Goal: Task Accomplishment & Management: Complete application form

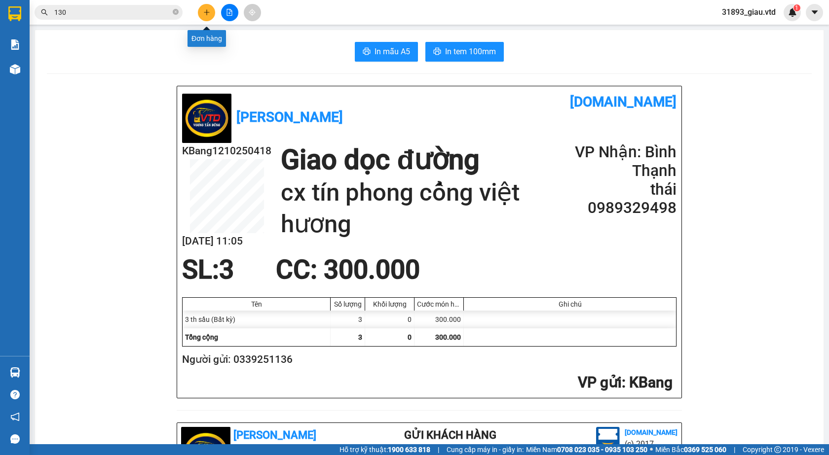
click at [204, 12] on icon "plus" at bounding box center [206, 12] width 5 height 0
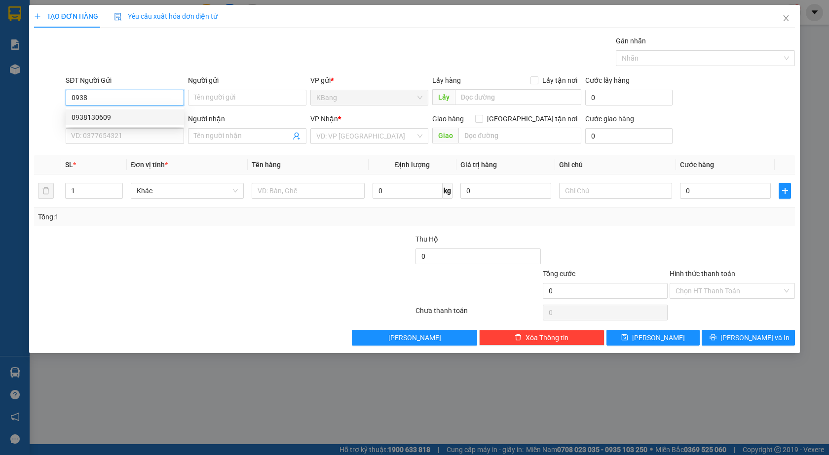
click at [101, 119] on div "0938130609" at bounding box center [125, 117] width 107 height 11
type input "0938130609"
type input "xưởng [DATE] triệu"
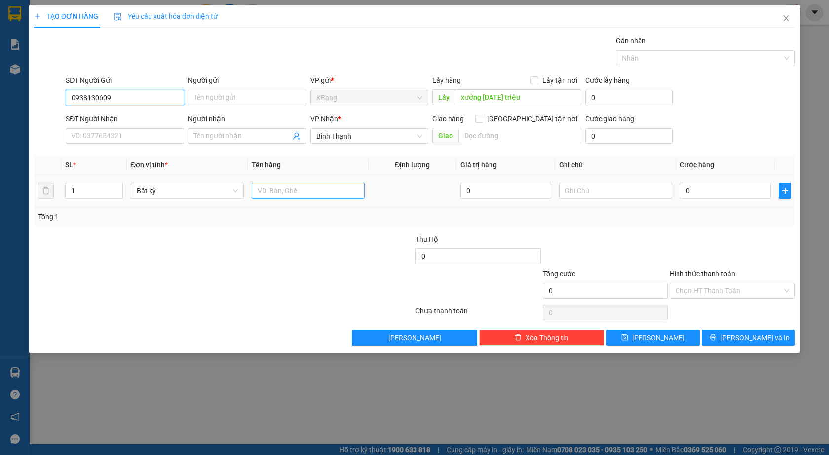
type input "0938130609"
click at [270, 191] on input "text" at bounding box center [308, 191] width 113 height 16
type input "nửa bao"
drag, startPoint x: 694, startPoint y: 189, endPoint x: 627, endPoint y: 233, distance: 79.8
click at [694, 190] on input "0" at bounding box center [725, 191] width 91 height 16
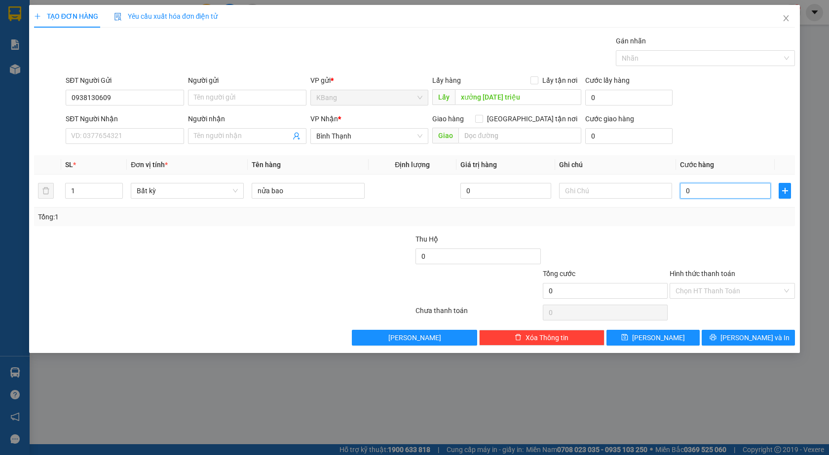
type input "5"
type input "50"
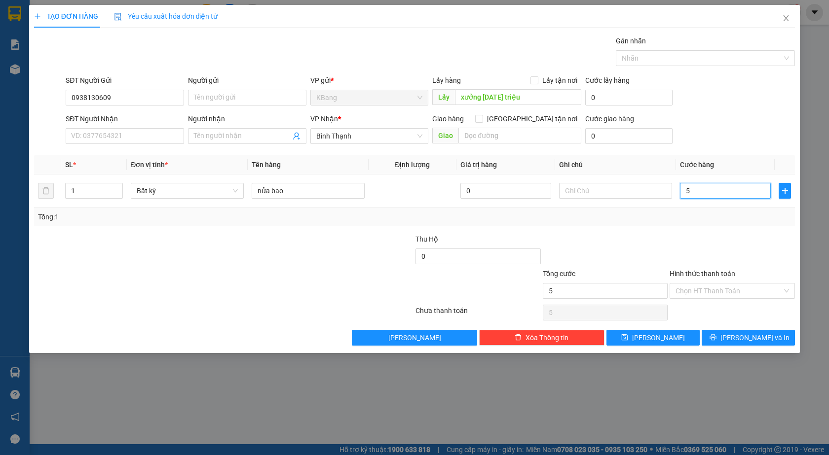
type input "50"
type input "500"
type input "5.000"
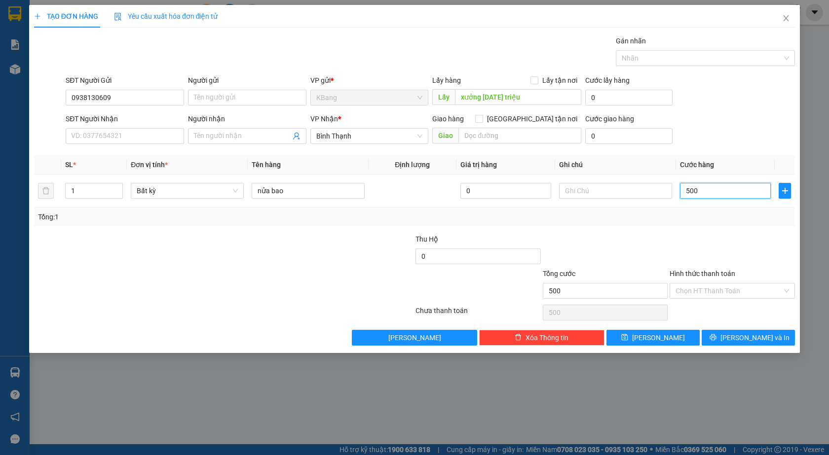
type input "5.000"
type input "50.000"
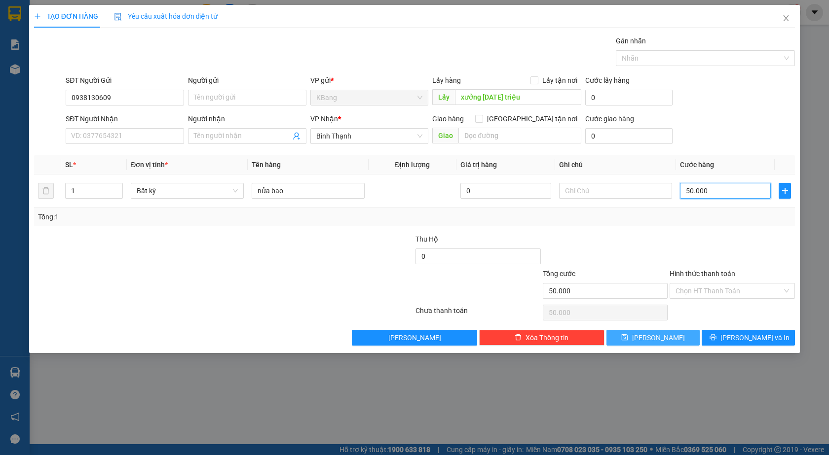
type input "50.000"
click at [660, 339] on span "[PERSON_NAME]" at bounding box center [658, 338] width 53 height 11
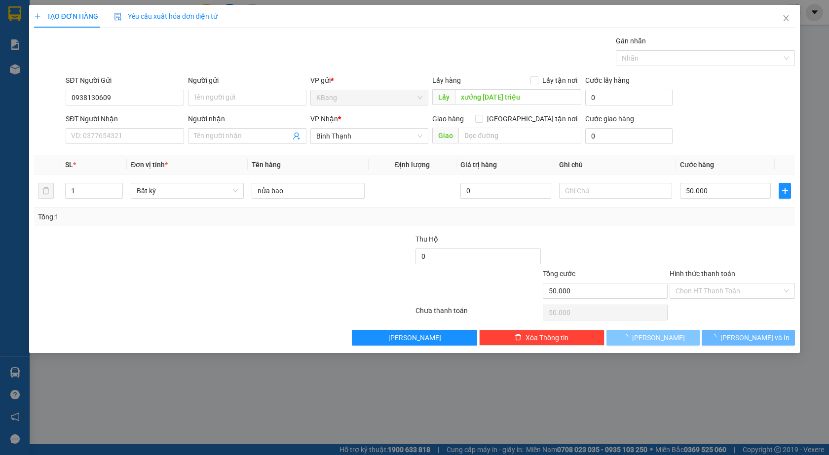
type input "0"
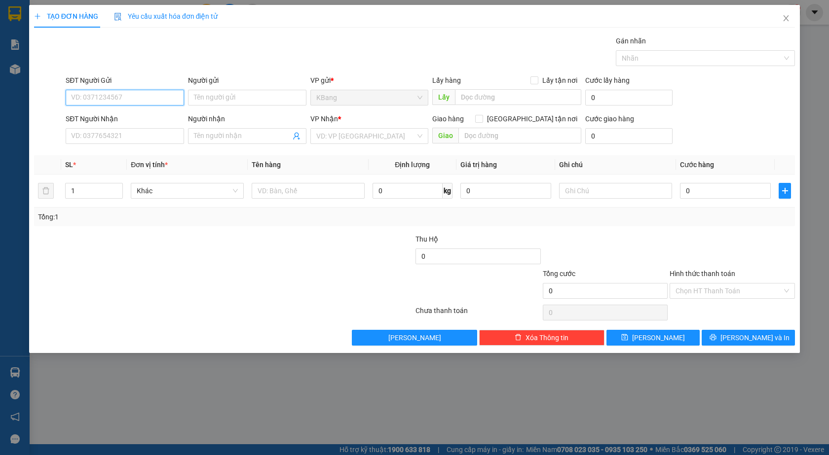
click at [107, 97] on input "SĐT Người Gửi" at bounding box center [125, 98] width 118 height 16
type input "0978025812"
click at [101, 116] on div "0978025812" at bounding box center [125, 117] width 107 height 11
type input "0335656639"
type input "xanh đỏ bắc đồng phú"
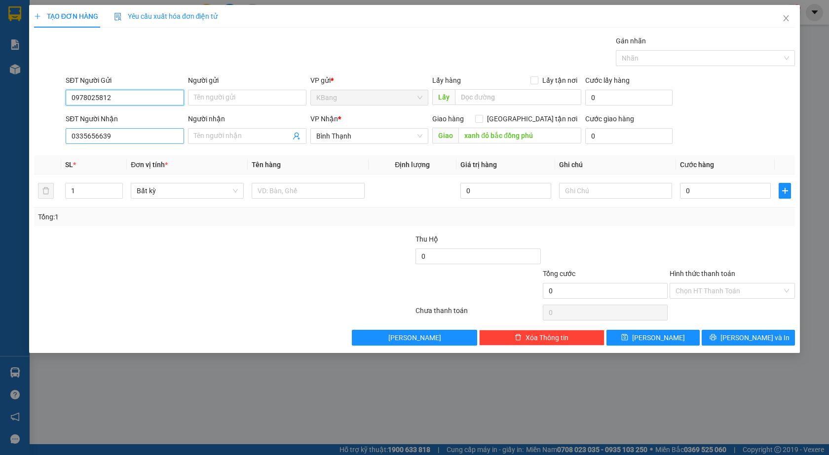
type input "0978025812"
click at [128, 141] on input "0335656639" at bounding box center [125, 136] width 118 height 16
type input "0"
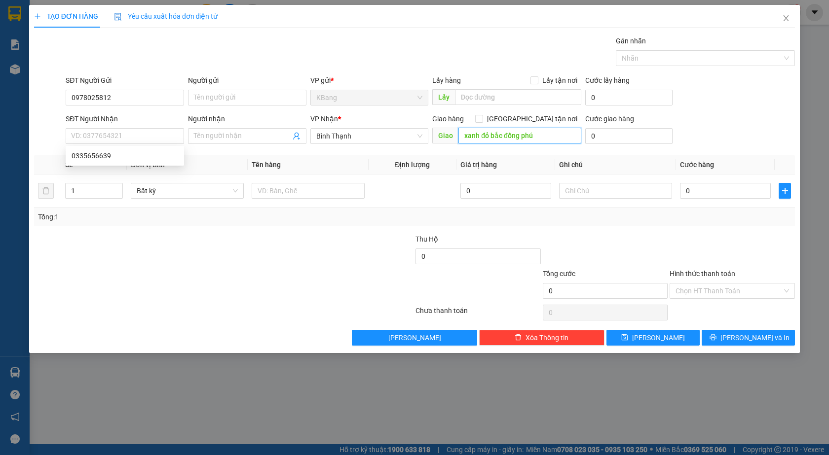
click at [552, 143] on input "xanh đỏ bắc đồng phú" at bounding box center [519, 136] width 123 height 16
type input "hòa lân"
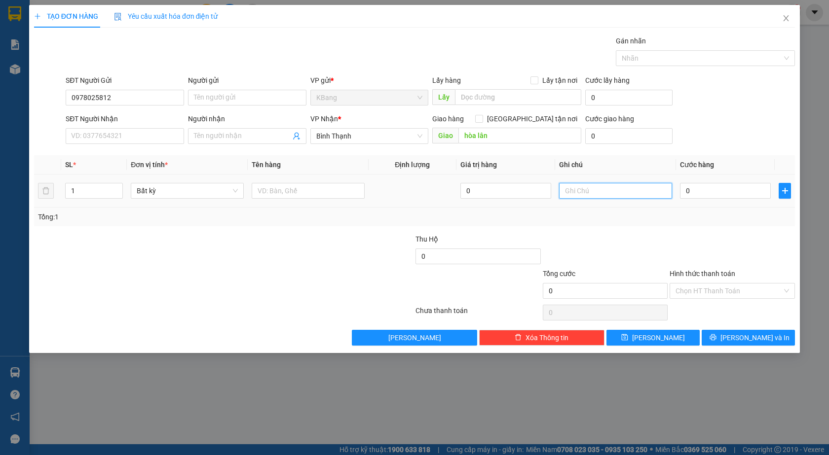
click at [583, 191] on input "text" at bounding box center [615, 191] width 113 height 16
type input "h"
drag, startPoint x: 492, startPoint y: 100, endPoint x: 509, endPoint y: 40, distance: 62.6
click at [492, 100] on input "text" at bounding box center [518, 97] width 126 height 16
type input "xã đông"
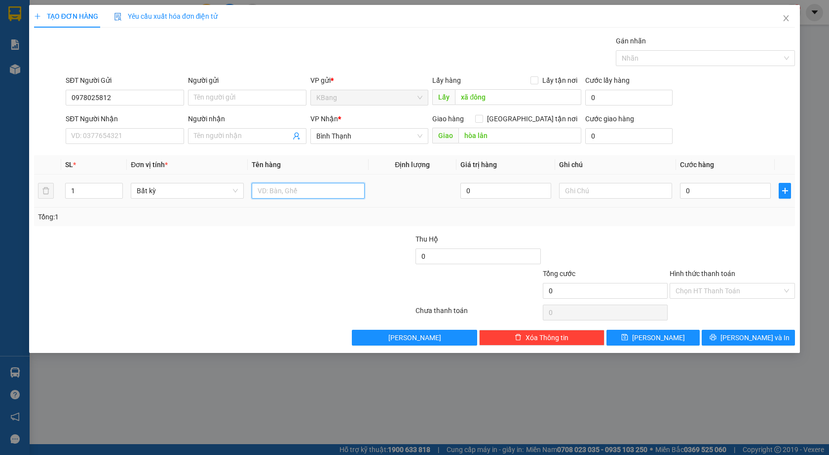
click at [278, 191] on input "text" at bounding box center [308, 191] width 113 height 16
type input "cà"
click at [718, 189] on input "0" at bounding box center [725, 191] width 91 height 16
type input "1"
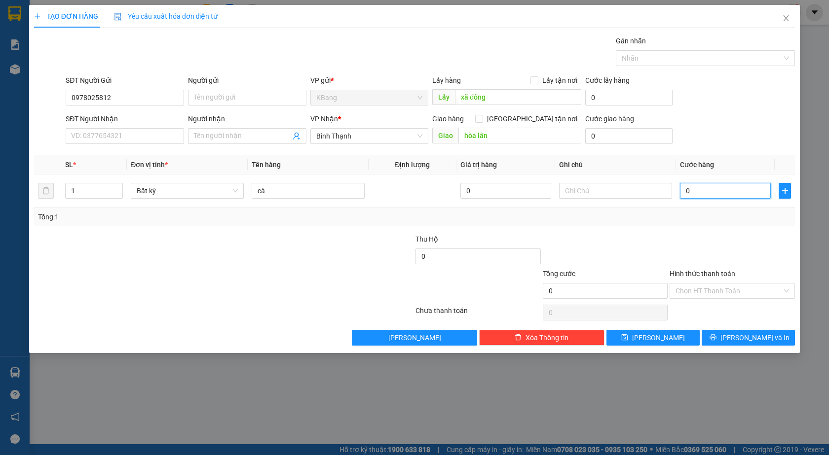
type input "1"
type input "10"
type input "100"
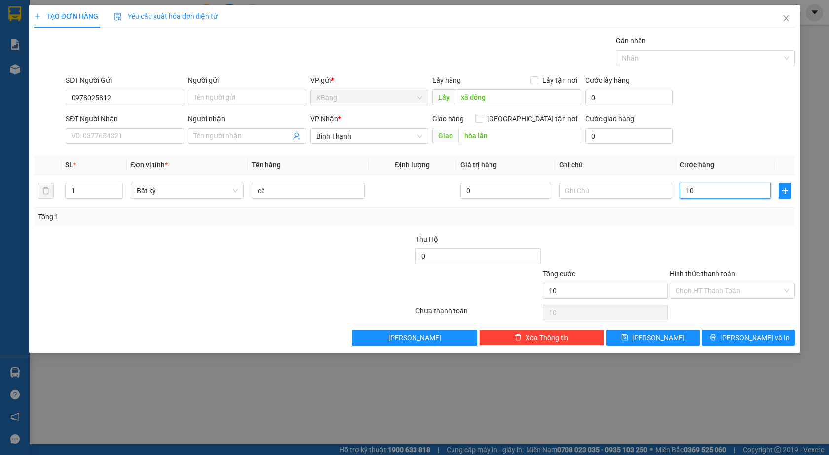
type input "100"
type input "1.000"
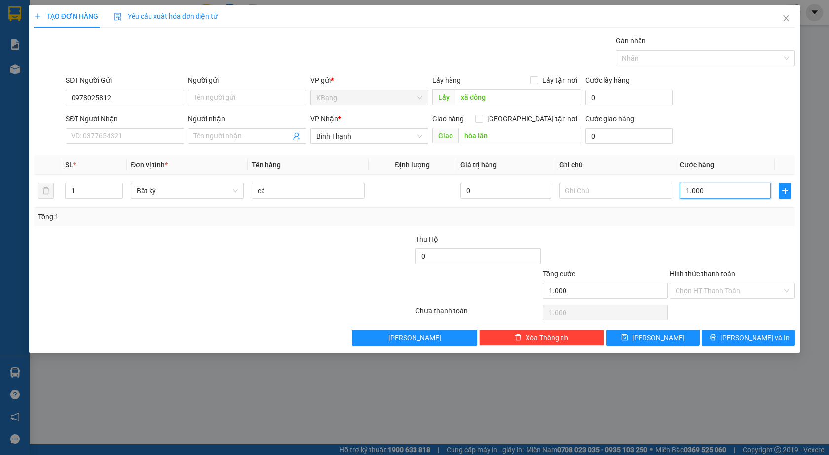
type input "10.000"
type input "100.000"
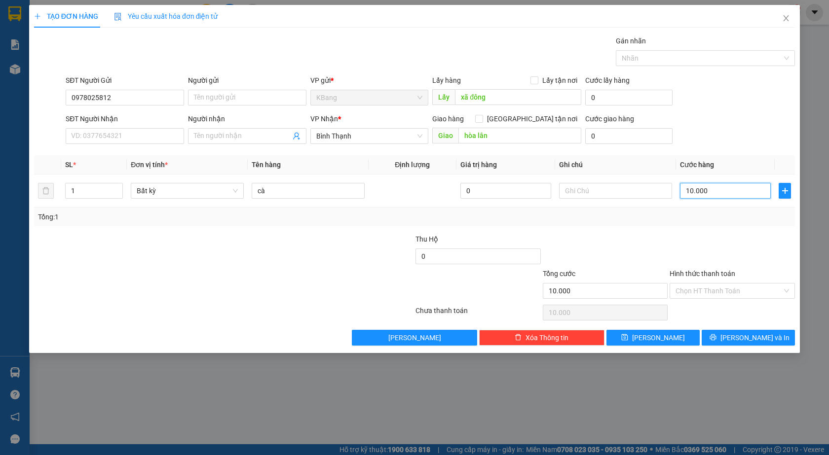
type input "100.000"
click at [659, 334] on span "[PERSON_NAME]" at bounding box center [658, 338] width 53 height 11
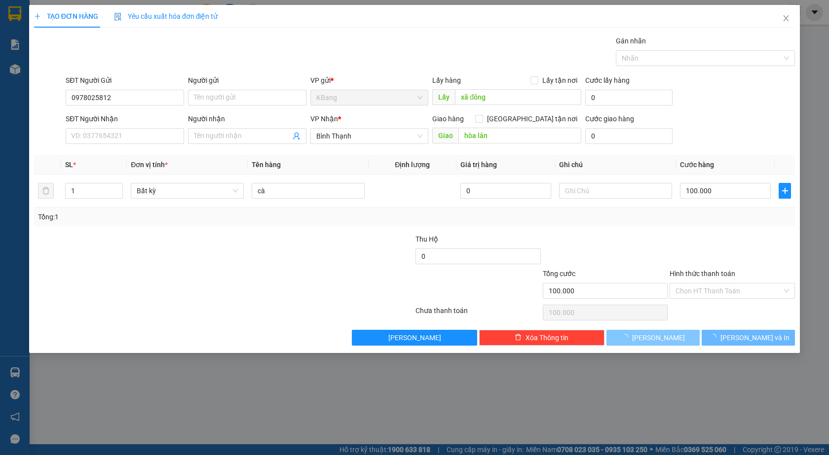
type input "0"
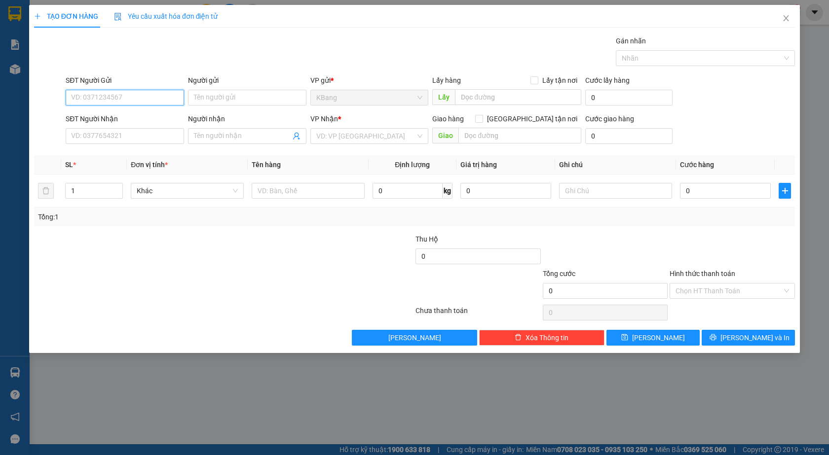
drag, startPoint x: 108, startPoint y: 101, endPoint x: 214, endPoint y: 48, distance: 118.3
click at [113, 95] on input "SĐT Người Gửi" at bounding box center [125, 98] width 118 height 16
type input "0972285379"
click at [498, 99] on input "text" at bounding box center [518, 97] width 126 height 16
type input "cửu an"
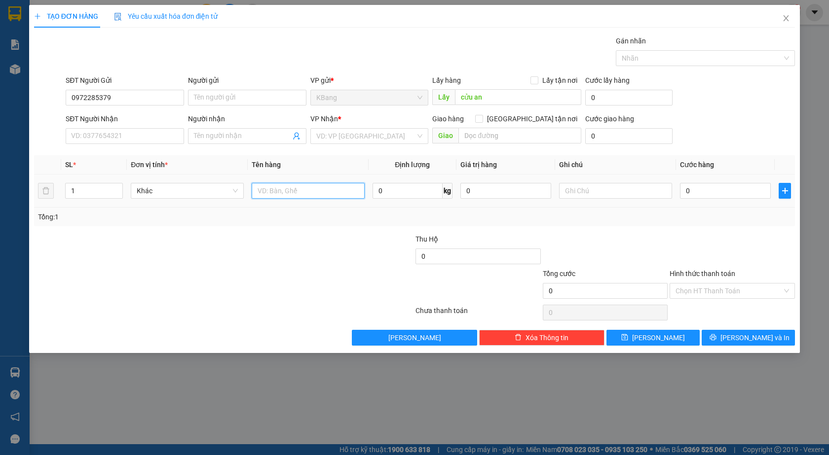
click at [266, 195] on input "text" at bounding box center [308, 191] width 113 height 16
type input "gà"
type input "1"
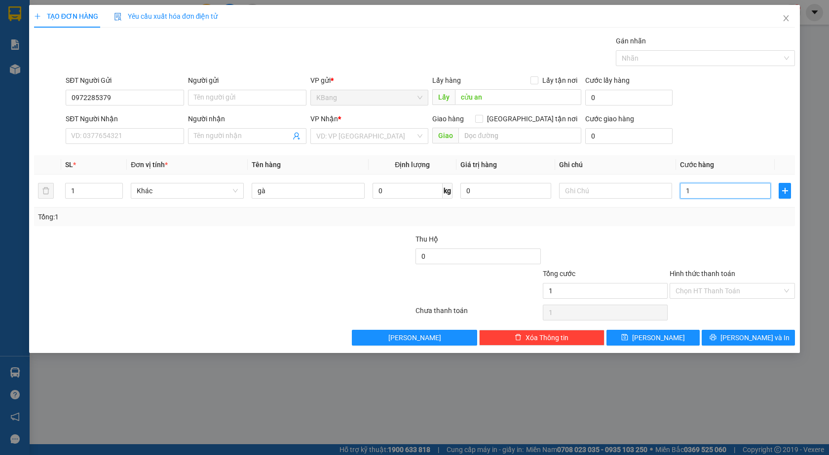
type input "10"
type input "100"
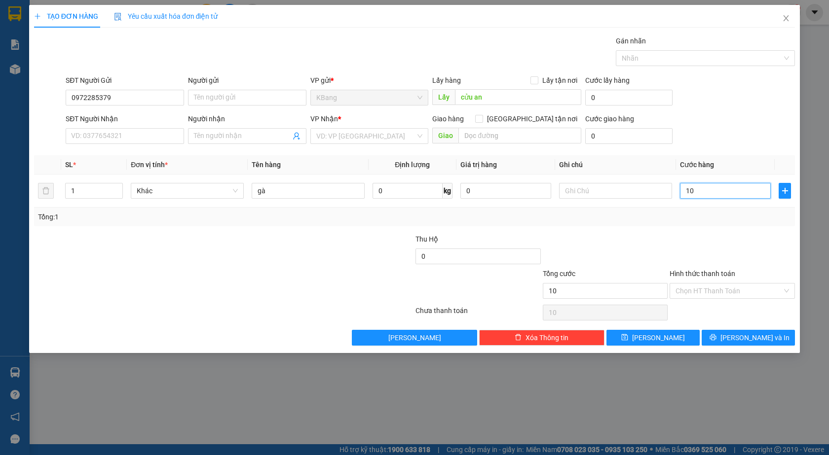
type input "100"
type input "1.000"
type input "10.000"
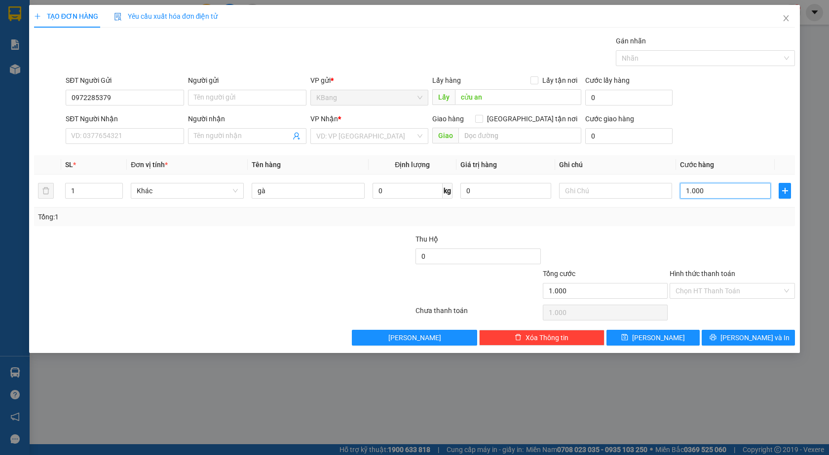
type input "10.000"
type input "100.000"
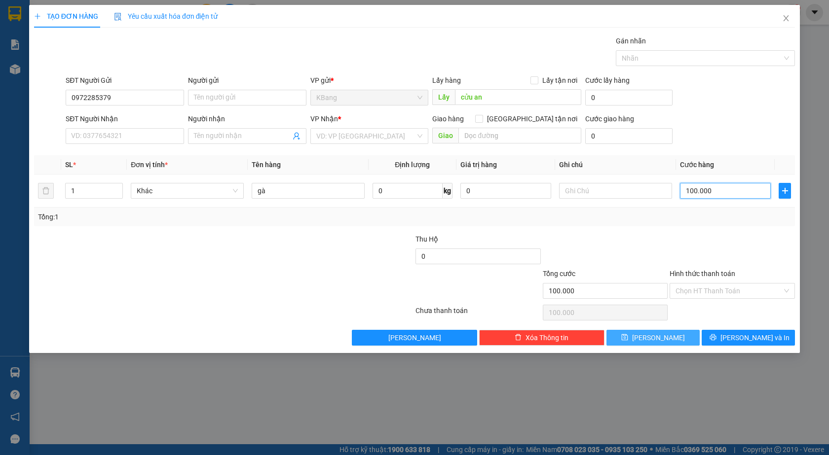
type input "100.000"
click at [662, 336] on span "[PERSON_NAME]" at bounding box center [658, 338] width 53 height 11
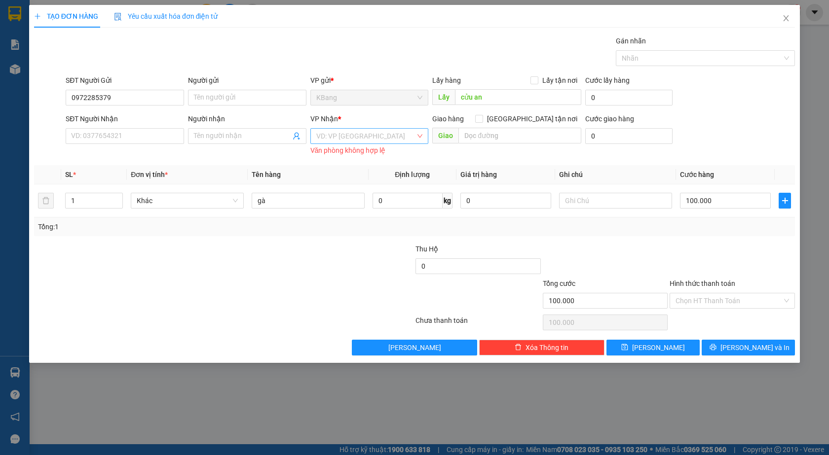
click at [352, 140] on input "search" at bounding box center [366, 136] width 100 height 15
click at [343, 189] on div "Bình Thạnh" at bounding box center [369, 187] width 107 height 11
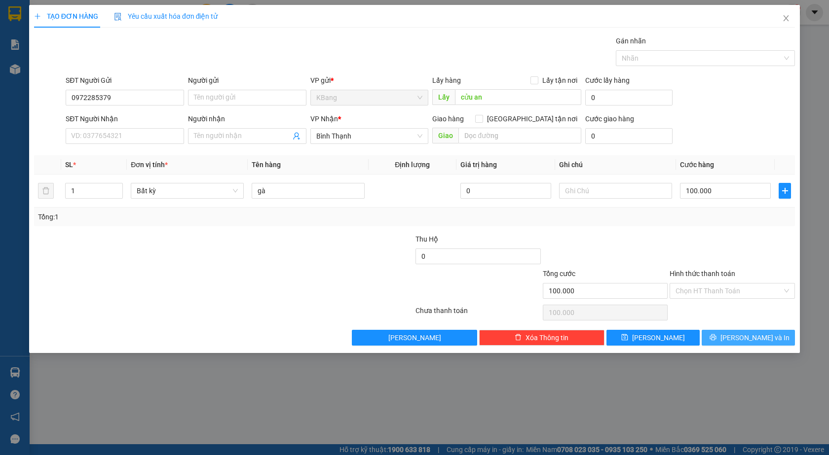
click at [748, 338] on span "[PERSON_NAME] và In" at bounding box center [754, 338] width 69 height 11
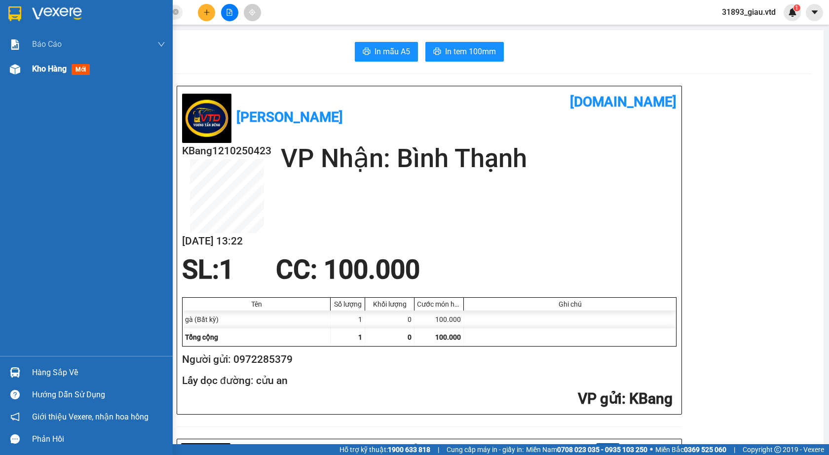
click at [76, 70] on span "mới" at bounding box center [81, 69] width 18 height 11
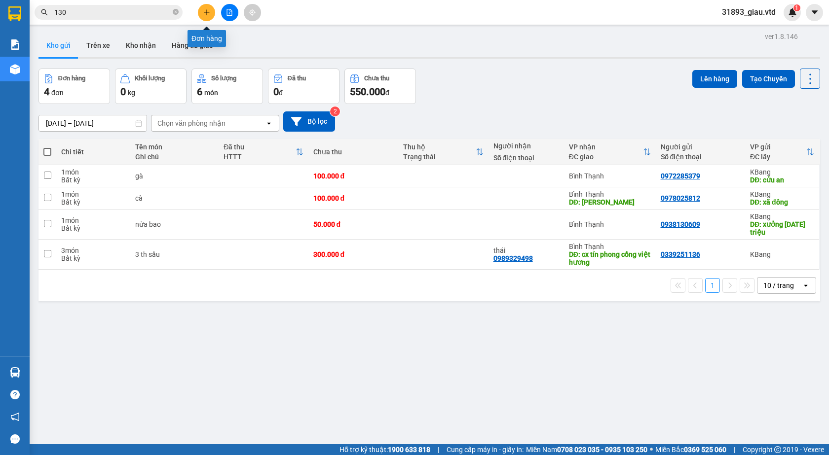
click at [205, 12] on icon "plus" at bounding box center [206, 12] width 5 height 0
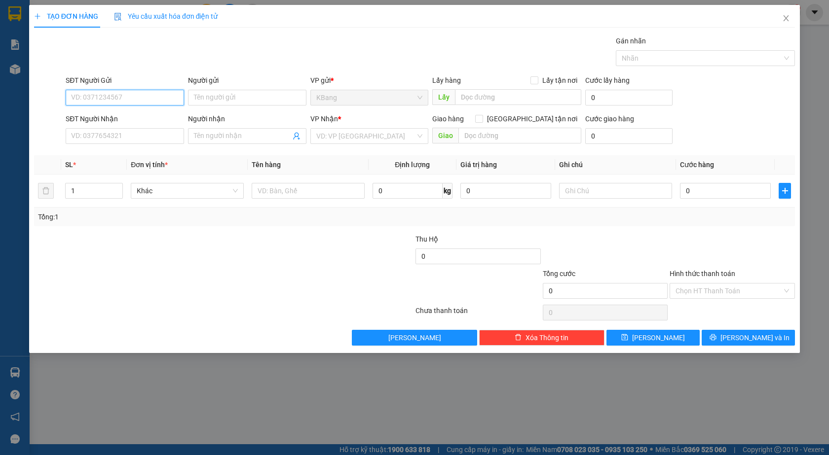
drag, startPoint x: 100, startPoint y: 97, endPoint x: 717, endPoint y: 78, distance: 617.5
click at [127, 88] on div "SĐT Người Gửi VD: 0371234567" at bounding box center [125, 92] width 118 height 35
click at [96, 116] on div "0385124051 - dì Hòa" at bounding box center [125, 117] width 107 height 11
type input "0385124051"
type input "dì Hòa"
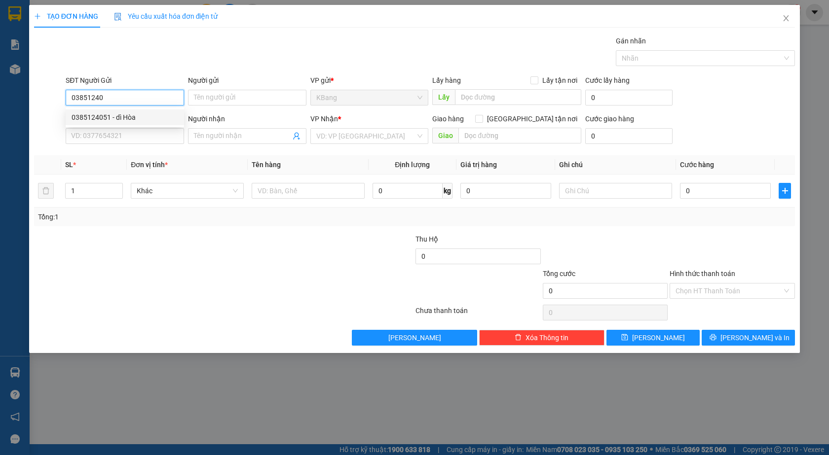
type input "0343193079"
type input "[PERSON_NAME]"
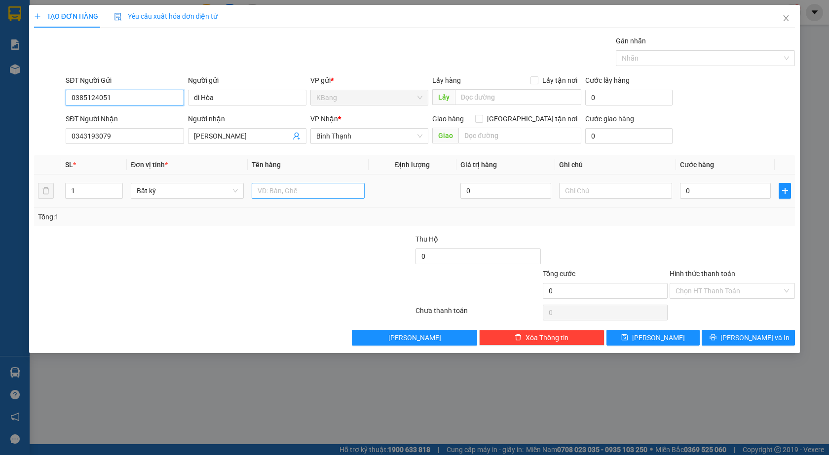
type input "0385124051"
drag, startPoint x: 267, startPoint y: 190, endPoint x: 257, endPoint y: 223, distance: 35.0
click at [267, 190] on input "text" at bounding box center [308, 191] width 113 height 16
type input "1 th"
type input "5"
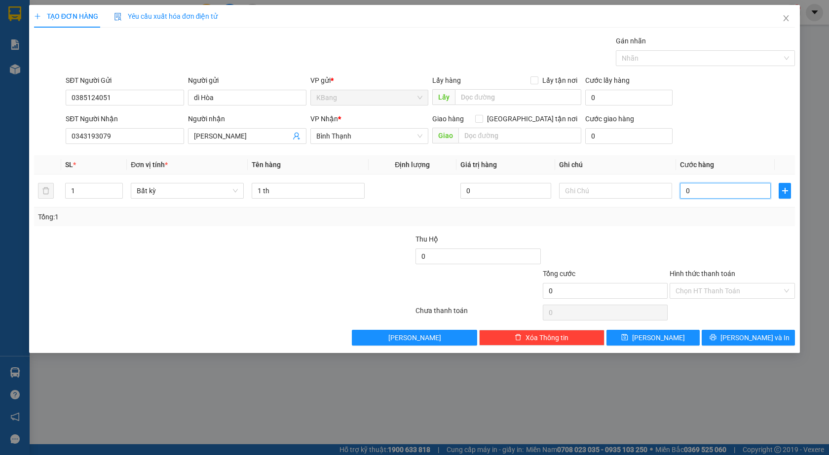
type input "5"
type input "50"
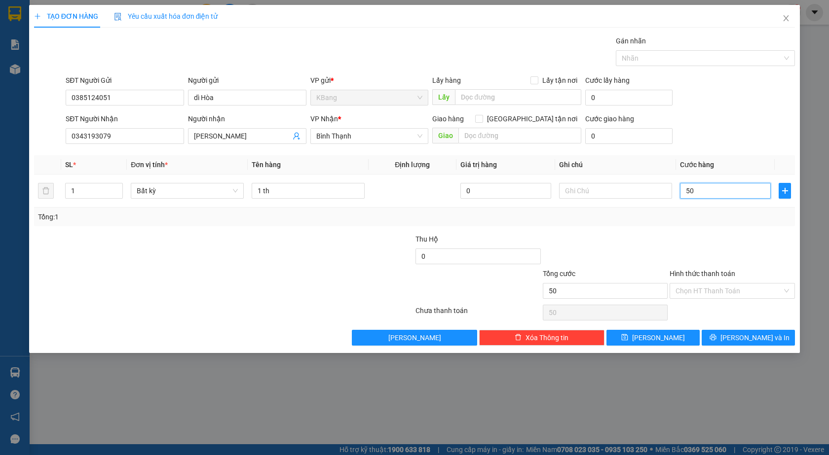
type input "500"
type input "5.000"
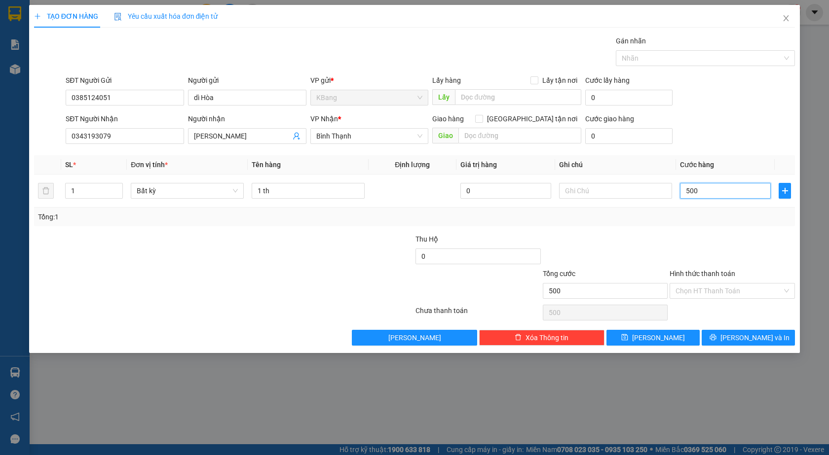
type input "5.000"
type input "50.000"
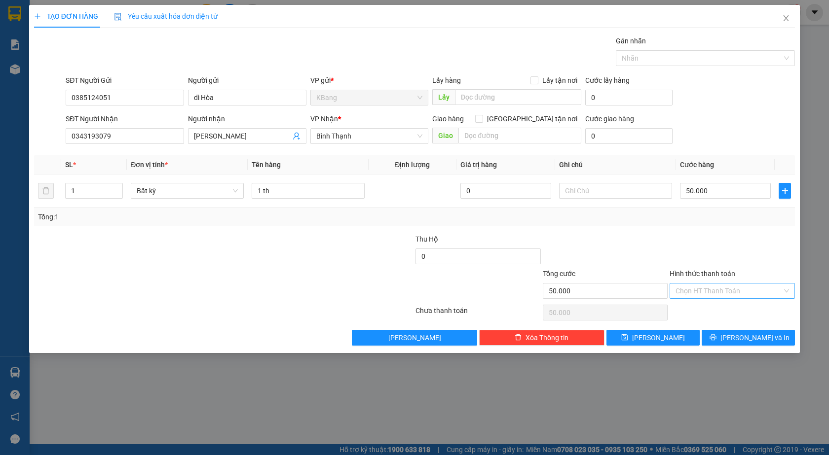
click at [706, 291] on input "Hình thức thanh toán" at bounding box center [728, 291] width 107 height 15
click at [708, 313] on div "Tại văn phòng" at bounding box center [731, 310] width 113 height 11
type input "0"
click at [749, 334] on span "[PERSON_NAME] và In" at bounding box center [754, 338] width 69 height 11
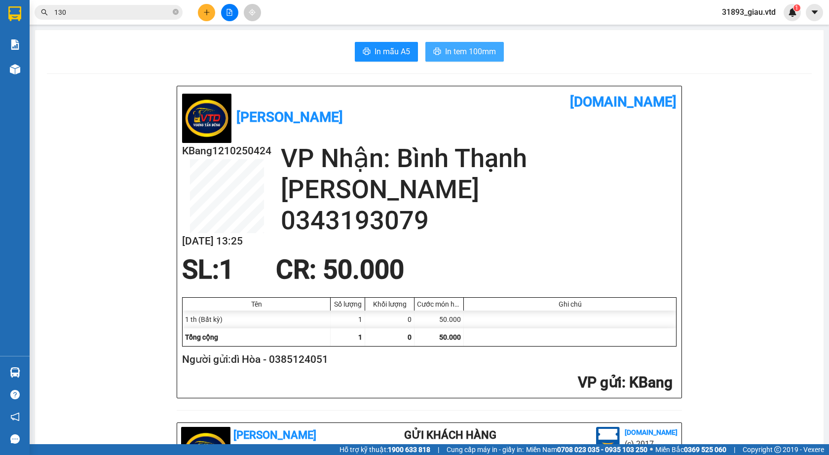
click at [464, 51] on span "In tem 100mm" at bounding box center [470, 51] width 51 height 12
click at [203, 14] on icon "plus" at bounding box center [206, 12] width 7 height 7
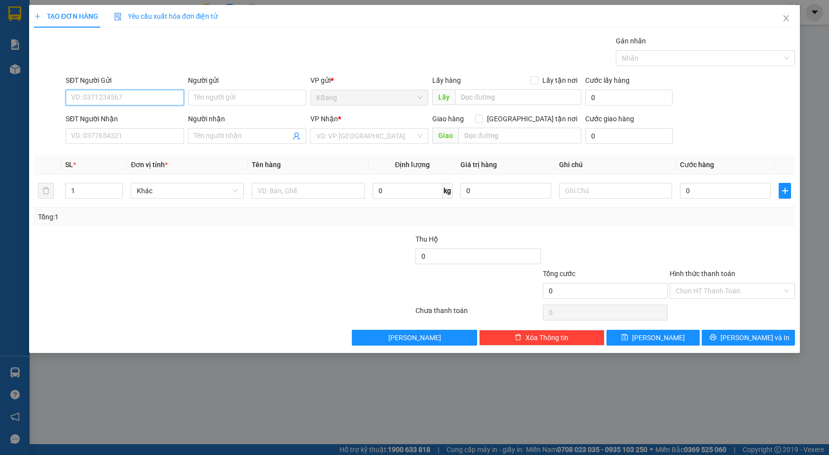
drag, startPoint x: 111, startPoint y: 101, endPoint x: 170, endPoint y: 72, distance: 65.3
click at [111, 91] on input "SĐT Người Gửi" at bounding box center [125, 98] width 118 height 16
click at [90, 114] on div "0964995359" at bounding box center [125, 117] width 107 height 11
type input "0964995359"
type input "0985127679"
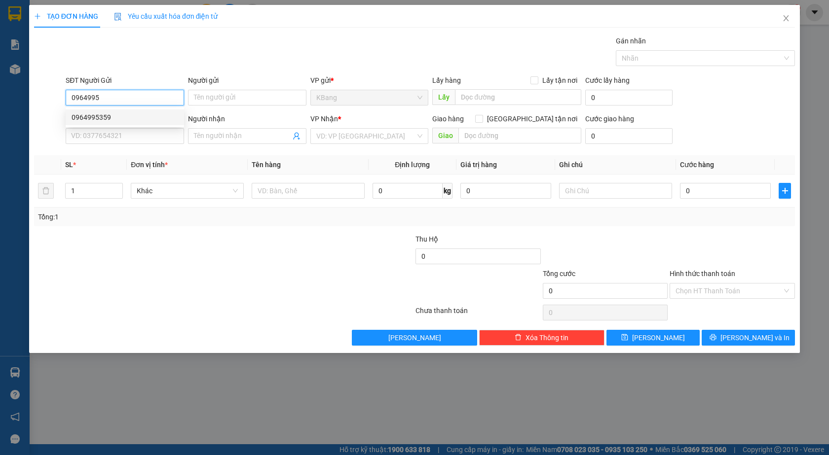
type input "[PERSON_NAME]"
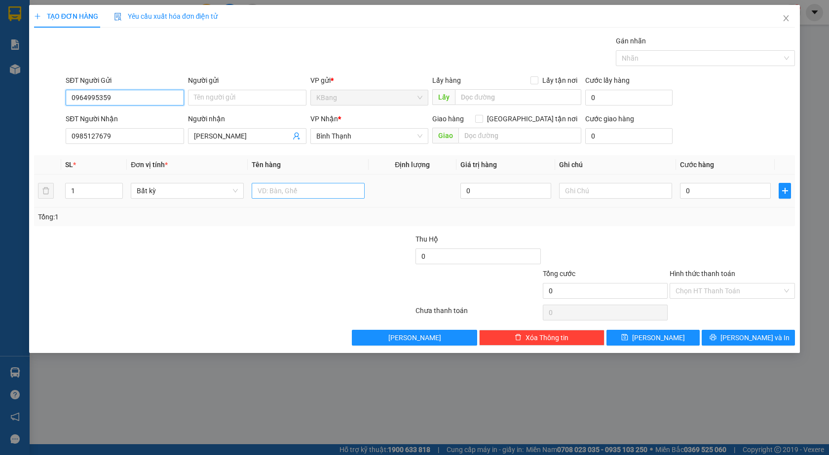
type input "0964995359"
click at [287, 194] on input "text" at bounding box center [308, 191] width 113 height 16
type input "1 th"
type input "1"
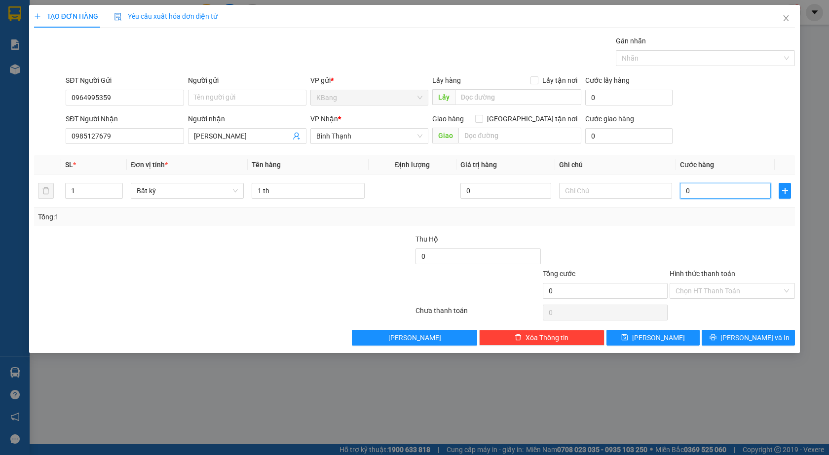
type input "1"
type input "10"
type input "100"
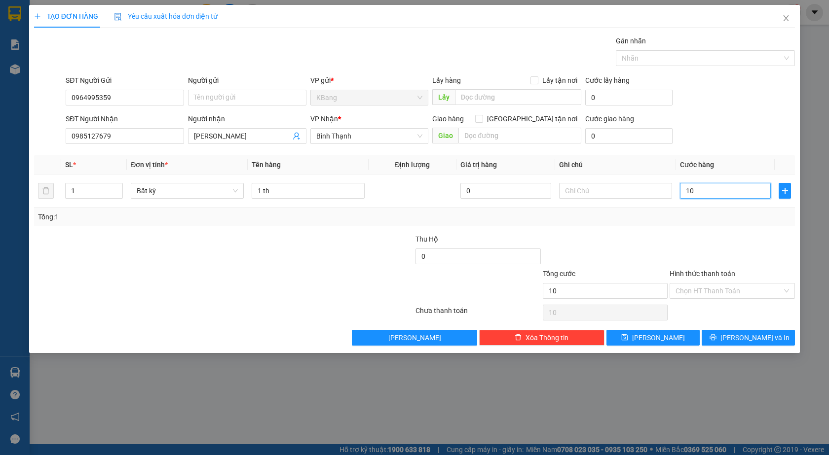
type input "100"
type input "1.000"
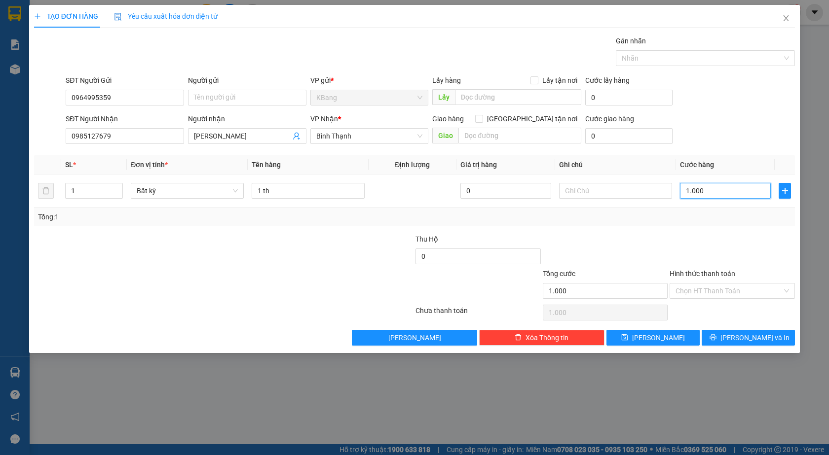
type input "10.000"
type input "100.000"
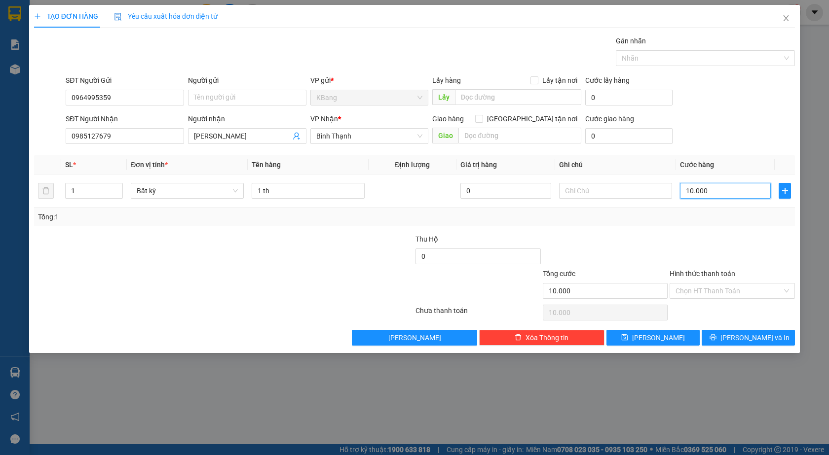
type input "100.000"
click at [705, 290] on input "Hình thức thanh toán" at bounding box center [728, 291] width 107 height 15
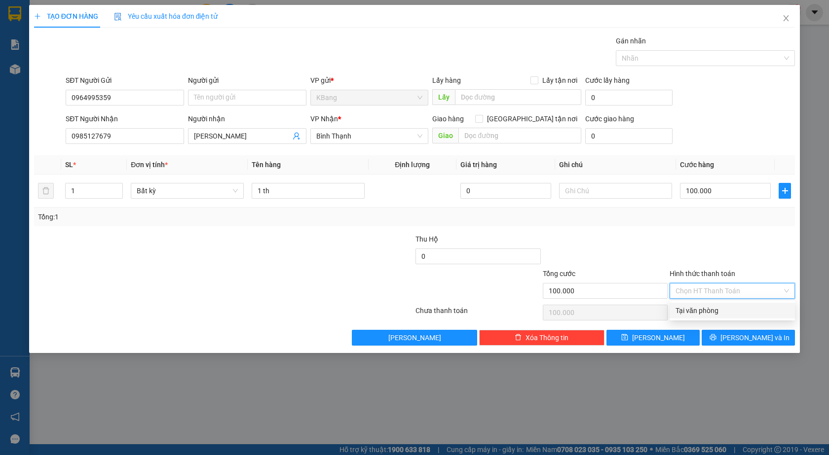
click at [701, 309] on div "Tại văn phòng" at bounding box center [731, 310] width 113 height 11
type input "0"
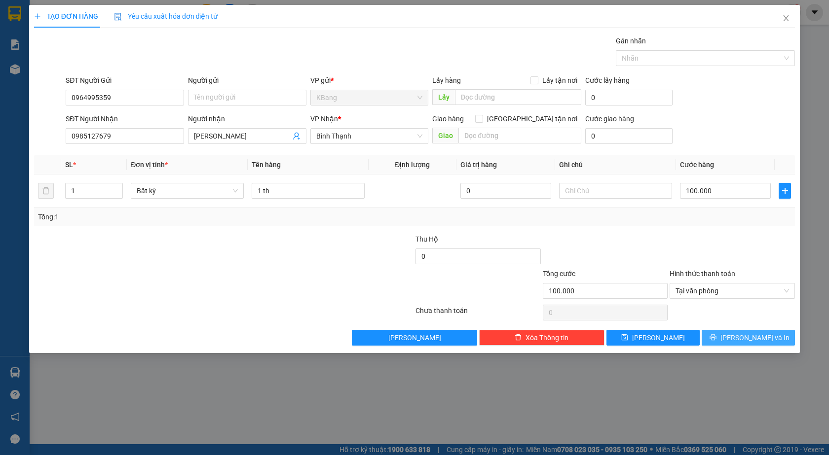
click at [758, 339] on span "[PERSON_NAME] và In" at bounding box center [754, 338] width 69 height 11
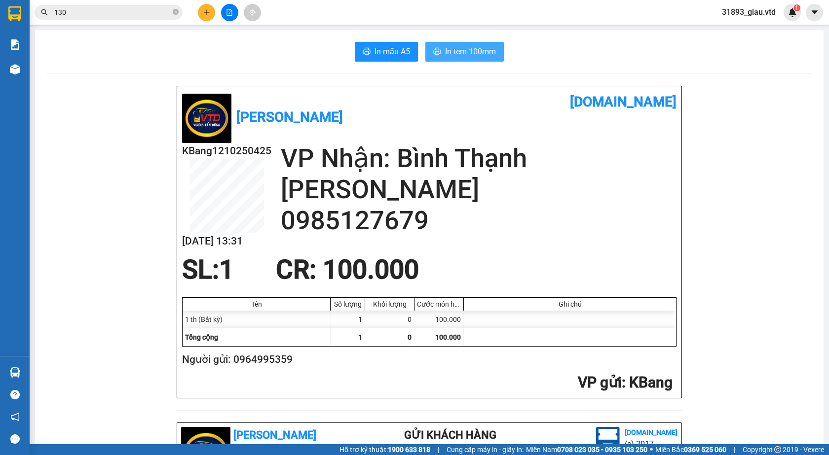
click at [447, 53] on span "In tem 100mm" at bounding box center [470, 51] width 51 height 12
click at [203, 14] on icon "plus" at bounding box center [206, 12] width 7 height 7
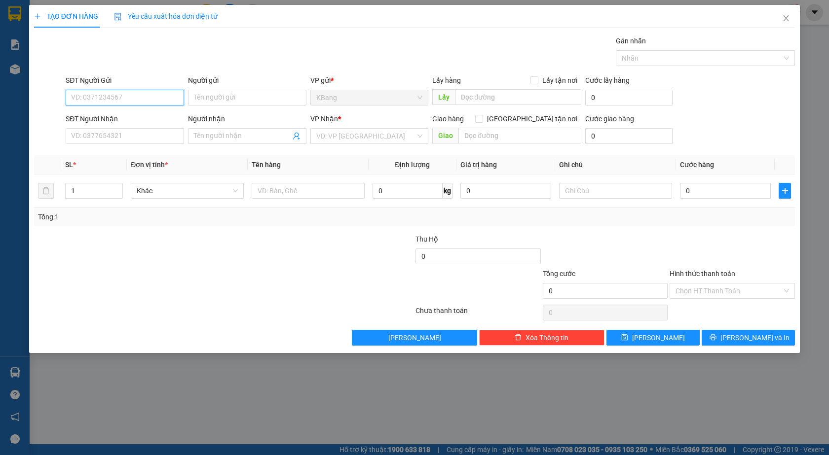
drag, startPoint x: 119, startPoint y: 95, endPoint x: 199, endPoint y: 69, distance: 84.2
click at [123, 93] on input "SĐT Người Gửi" at bounding box center [125, 98] width 118 height 16
click at [124, 134] on div "0976961344 - [PERSON_NAME]" at bounding box center [125, 133] width 107 height 11
type input "0976961344"
type input "Chị Lý"
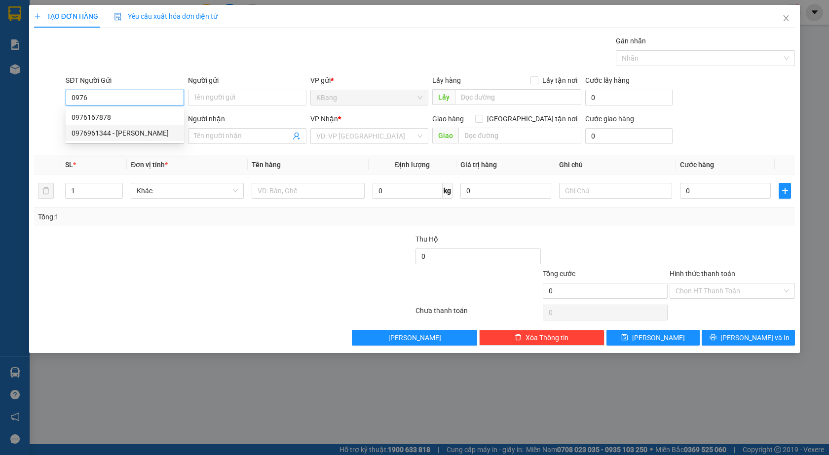
type input "0906477846"
type input "pha lê"
type input "cổng chào bd"
type input "0976961344"
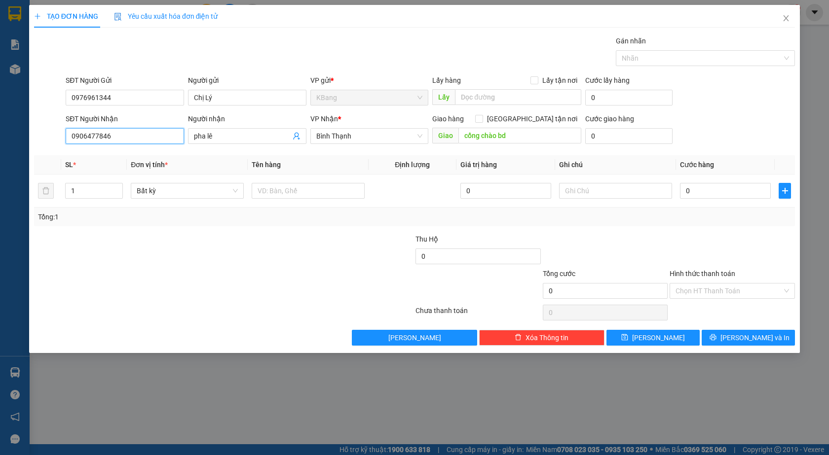
click at [114, 135] on input "0906477846" at bounding box center [125, 136] width 118 height 16
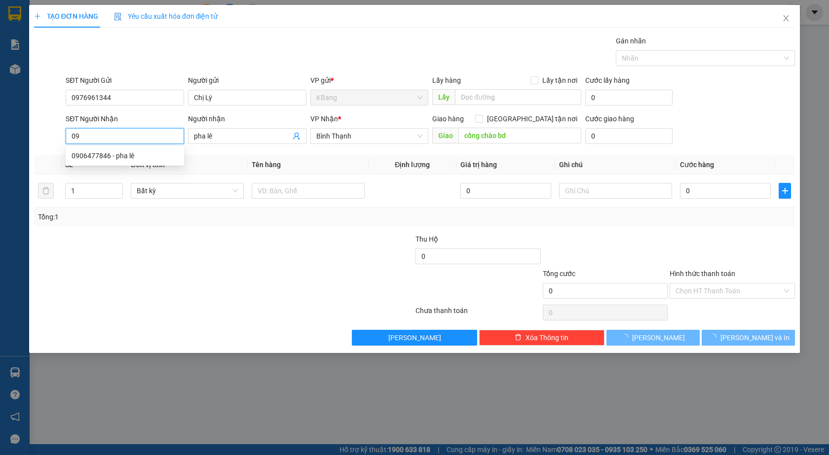
type input "0"
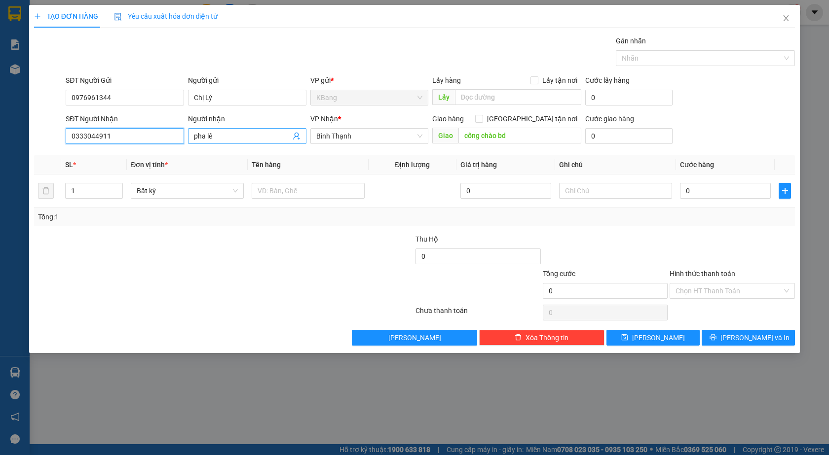
type input "0333044911"
click at [226, 138] on input "pha lê" at bounding box center [242, 136] width 97 height 11
type input "p"
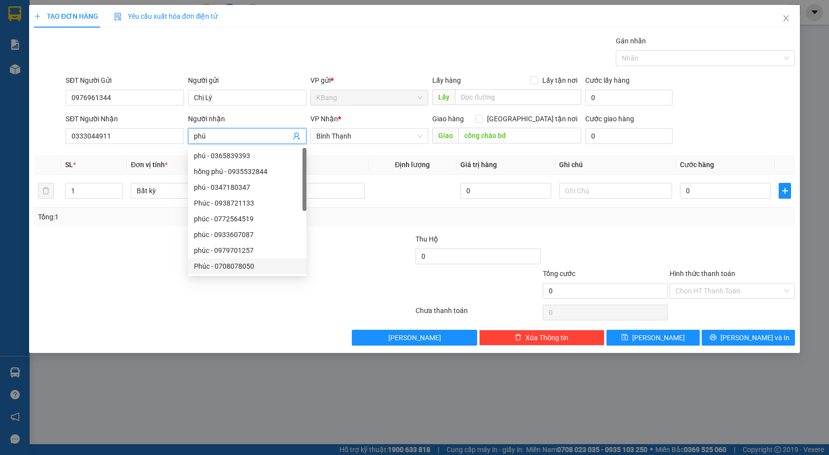
type input "phú"
drag, startPoint x: 163, startPoint y: 287, endPoint x: 164, endPoint y: 267, distance: 19.3
click at [163, 287] on div at bounding box center [160, 285] width 254 height 35
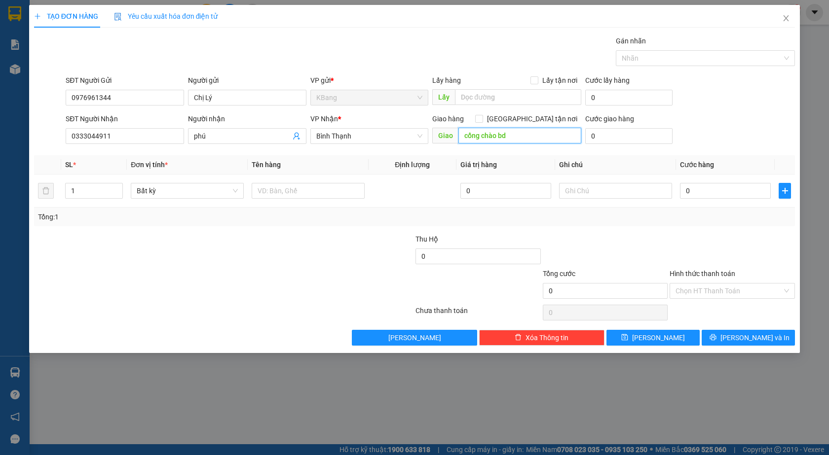
click at [518, 142] on input "cổng chào bd" at bounding box center [519, 136] width 123 height 16
click at [273, 194] on input "text" at bounding box center [308, 191] width 113 height 16
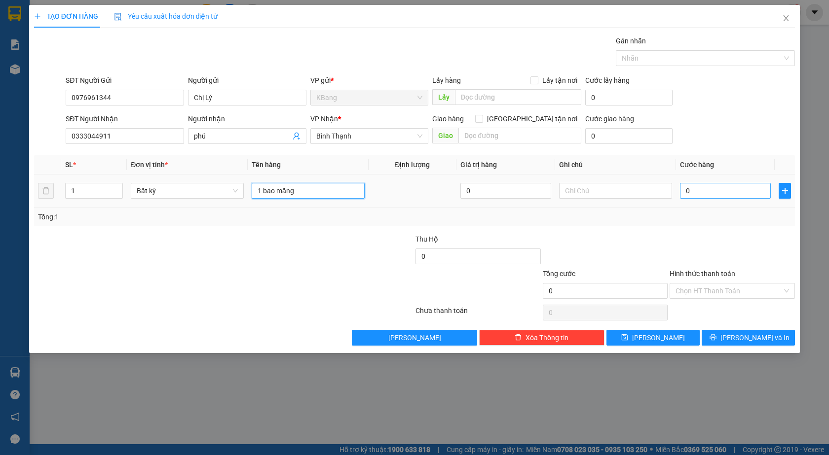
type input "1 bao măng"
drag, startPoint x: 684, startPoint y: 190, endPoint x: 637, endPoint y: 264, distance: 87.6
click at [684, 190] on input "0" at bounding box center [725, 191] width 91 height 16
type input "5"
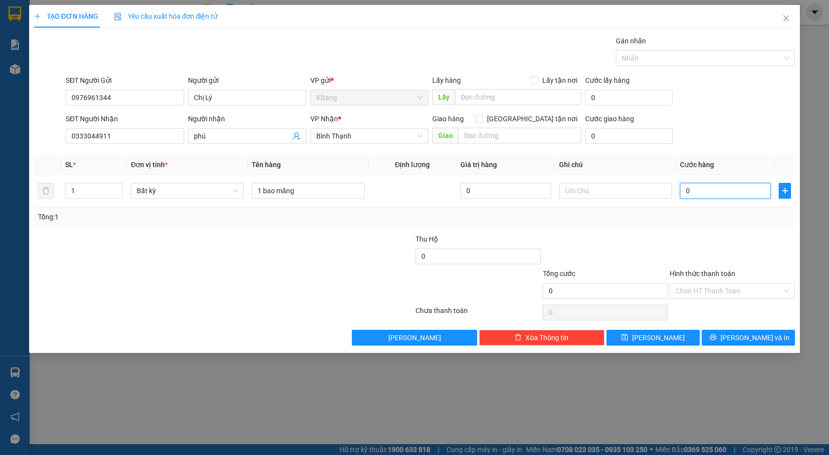
type input "5"
type input "50"
type input "500"
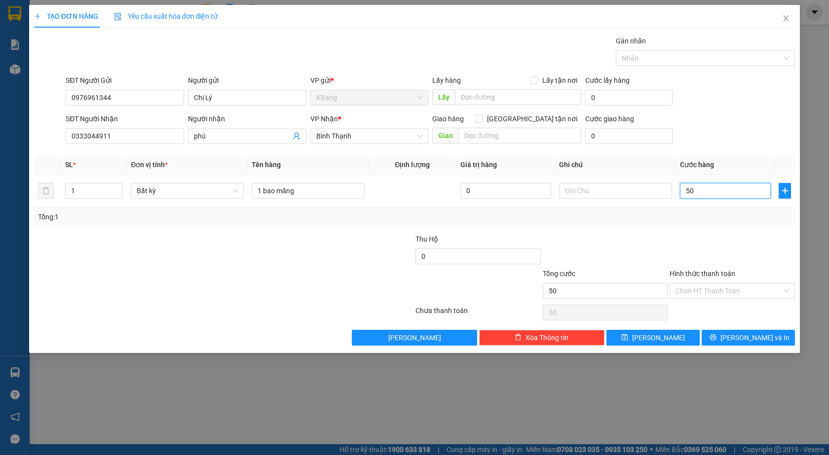
type input "500"
type input "5.000"
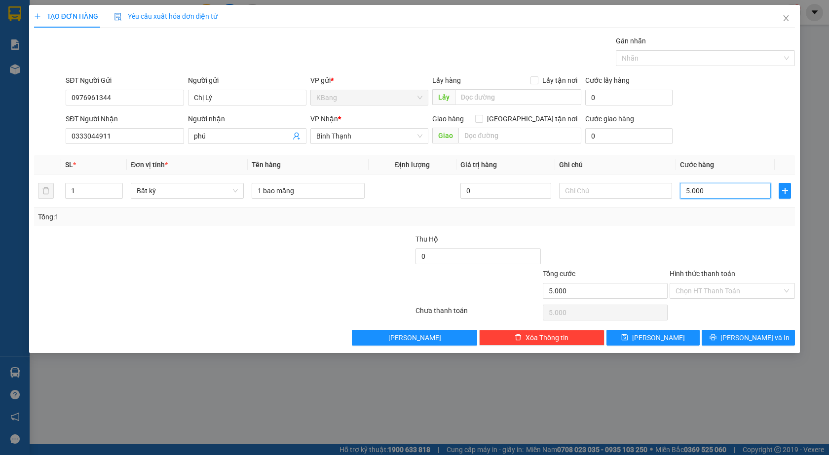
type input "50.000"
drag, startPoint x: 447, startPoint y: 258, endPoint x: 537, endPoint y: 224, distance: 95.9
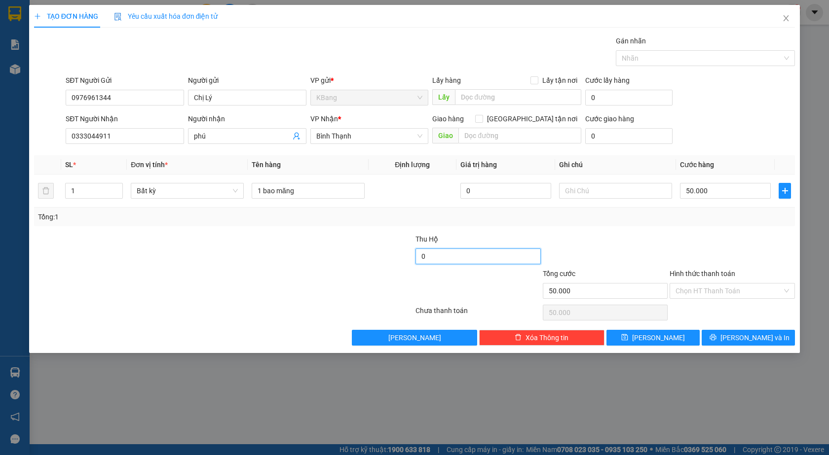
click at [448, 258] on input "0" at bounding box center [477, 257] width 125 height 16
type input "565.000"
click at [749, 338] on span "[PERSON_NAME] và In" at bounding box center [754, 338] width 69 height 11
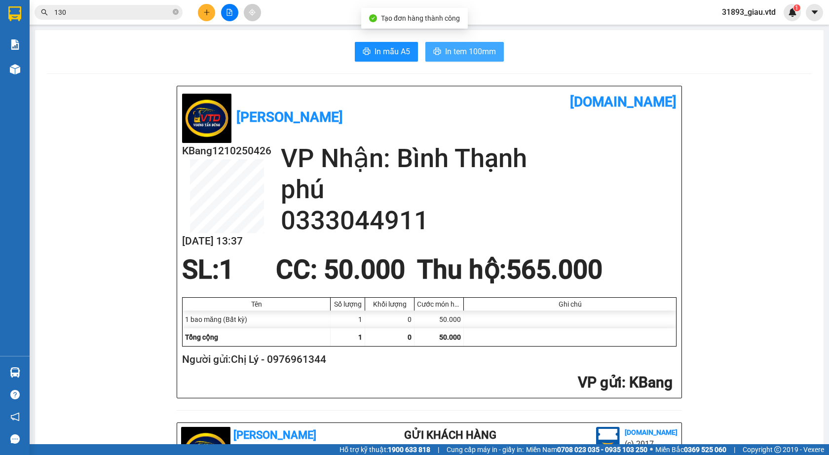
click at [457, 49] on span "In tem 100mm" at bounding box center [470, 51] width 51 height 12
click at [206, 13] on icon "plus" at bounding box center [206, 12] width 7 height 7
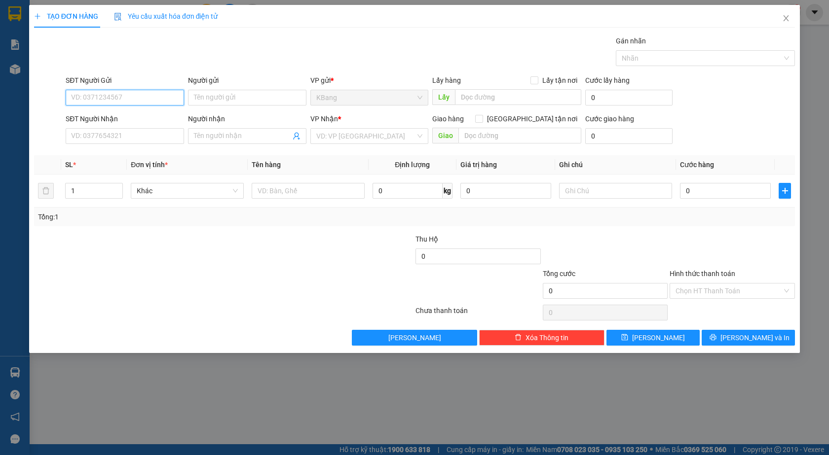
drag, startPoint x: 99, startPoint y: 99, endPoint x: 237, endPoint y: 63, distance: 143.1
click at [103, 99] on input "SĐT Người Gửi" at bounding box center [125, 98] width 118 height 16
click at [98, 118] on div "0969969278 - chú chung" at bounding box center [125, 117] width 107 height 11
type input "0969969278"
type input "chú chung"
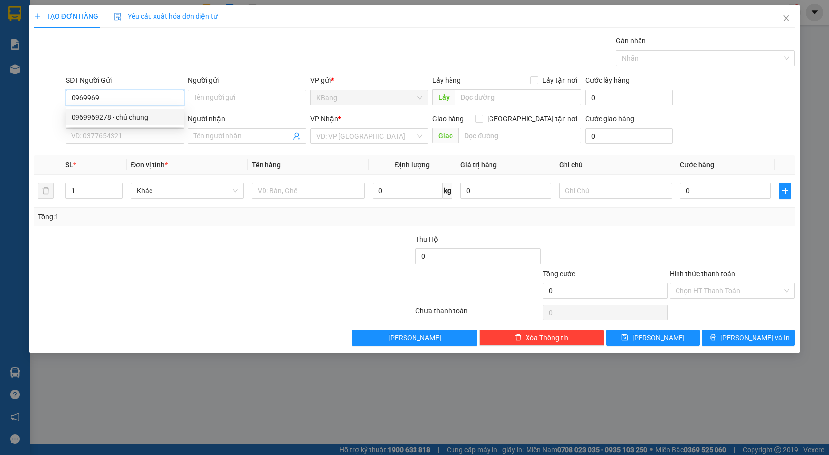
type input "0961992916"
type input "toàn"
type input "0969969278"
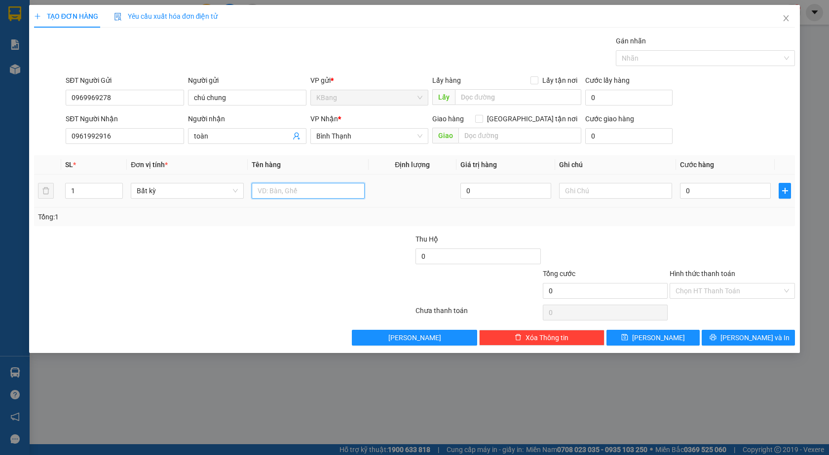
drag, startPoint x: 267, startPoint y: 189, endPoint x: 283, endPoint y: 323, distance: 134.7
click at [267, 189] on input "text" at bounding box center [308, 191] width 113 height 16
type input "1 th"
click at [686, 189] on input "0" at bounding box center [725, 191] width 91 height 16
type input "4"
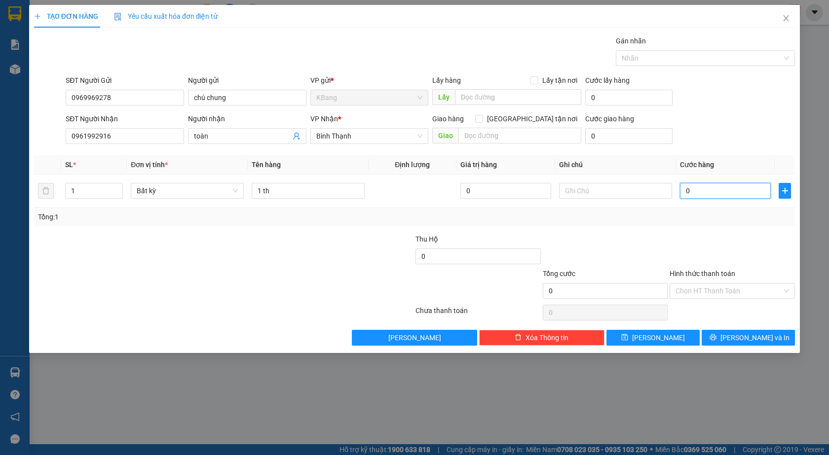
type input "4"
type input "40"
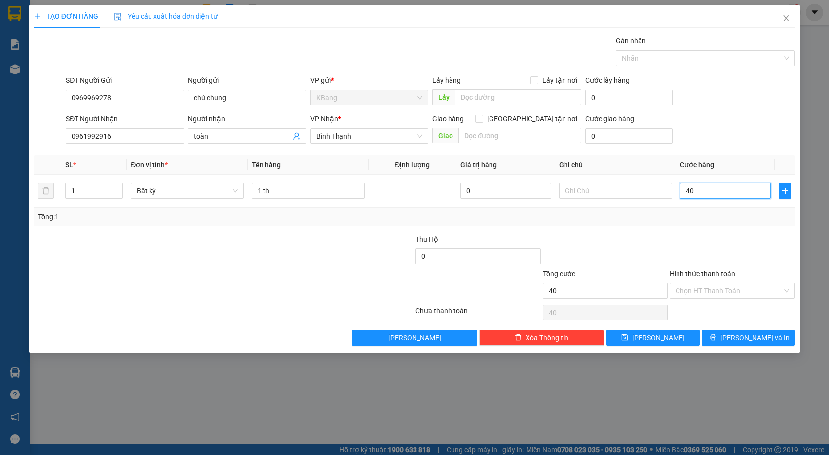
type input "400"
type input "4.000"
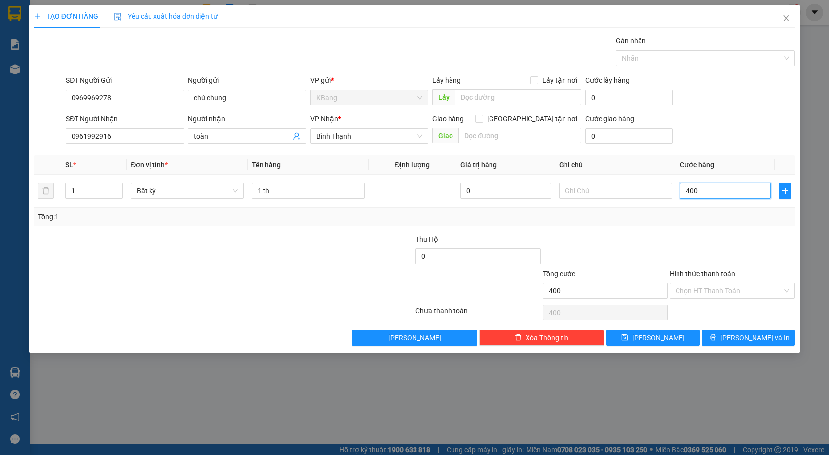
type input "4.000"
type input "40.000"
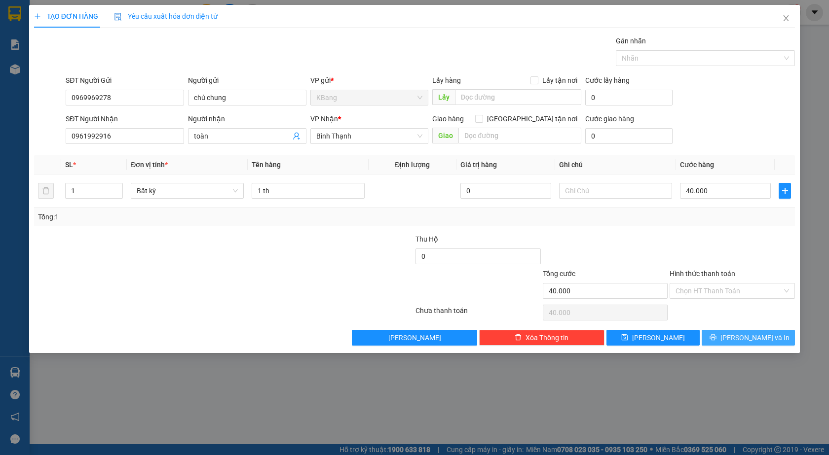
click at [756, 341] on span "[PERSON_NAME] và In" at bounding box center [754, 338] width 69 height 11
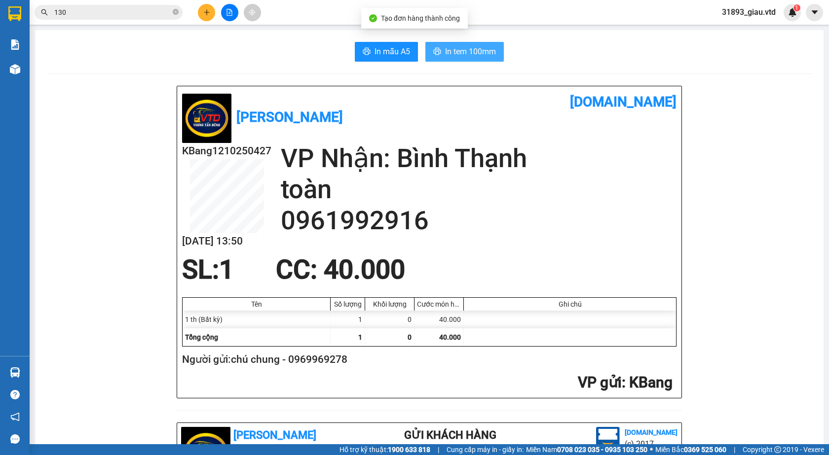
click at [452, 49] on span "In tem 100mm" at bounding box center [470, 51] width 51 height 12
click at [203, 10] on icon "plus" at bounding box center [206, 12] width 7 height 7
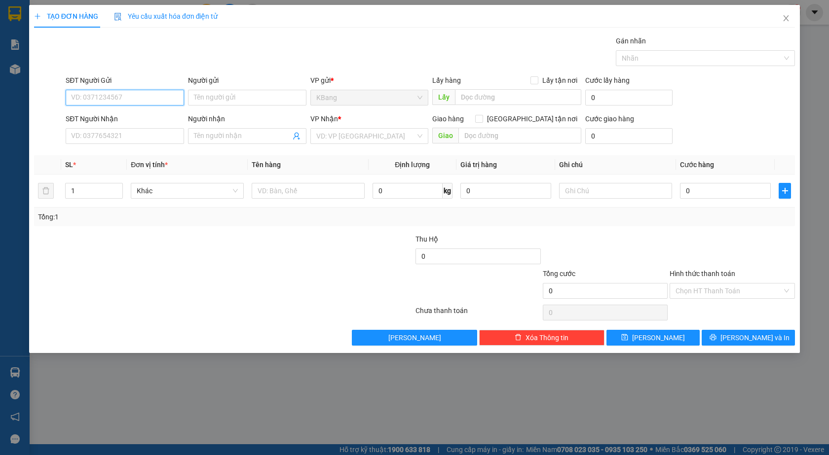
click at [112, 97] on input "SĐT Người Gửi" at bounding box center [125, 98] width 118 height 16
click at [115, 98] on input "09867838412" at bounding box center [125, 98] width 118 height 16
type input "0"
click at [85, 98] on input "SĐT Người Gửi" at bounding box center [125, 98] width 118 height 16
click at [107, 118] on div "0968247682 - thắng" at bounding box center [125, 117] width 107 height 11
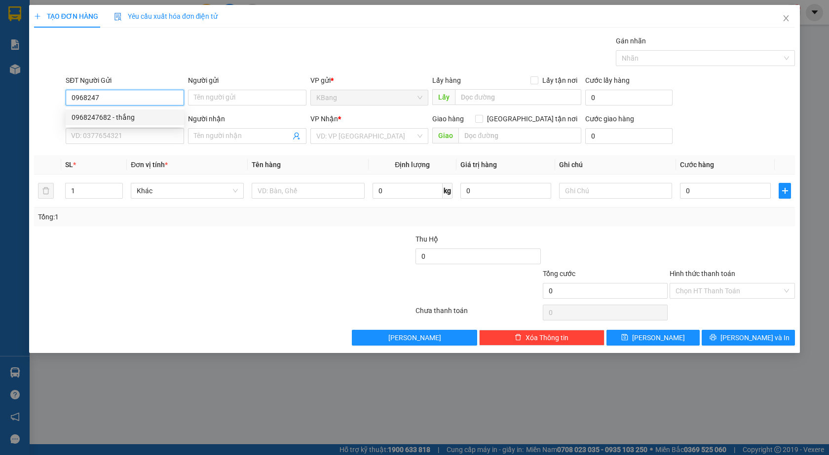
type input "0968247682"
type input "thắng"
type input "0934956195"
type input "quyết"
type input "0968247682"
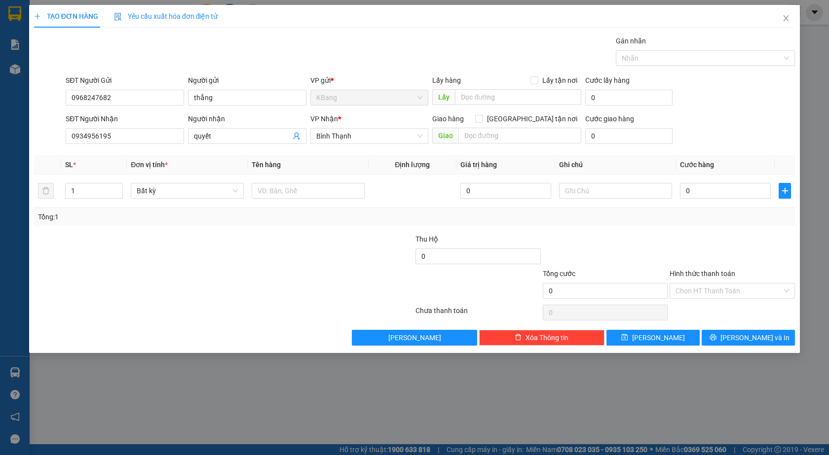
click at [150, 257] on div at bounding box center [160, 251] width 254 height 35
click at [298, 137] on icon "user-add" at bounding box center [297, 136] width 8 height 8
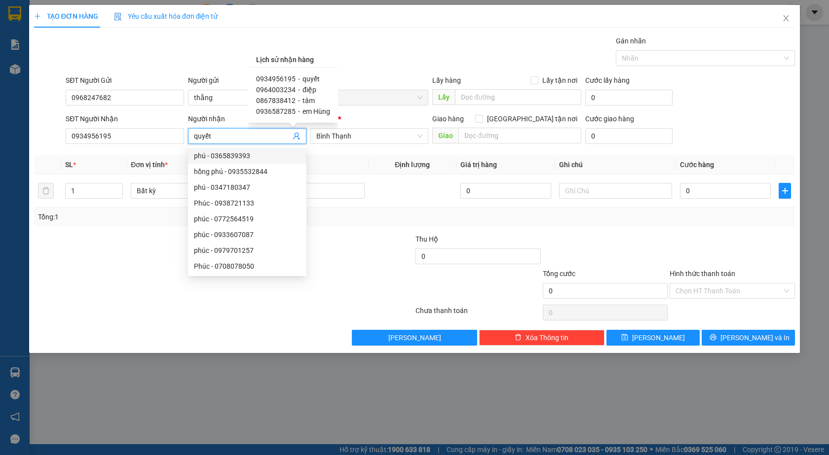
click at [285, 101] on span "0867838412" at bounding box center [275, 101] width 39 height 8
type input "0867838412"
type input "tâm"
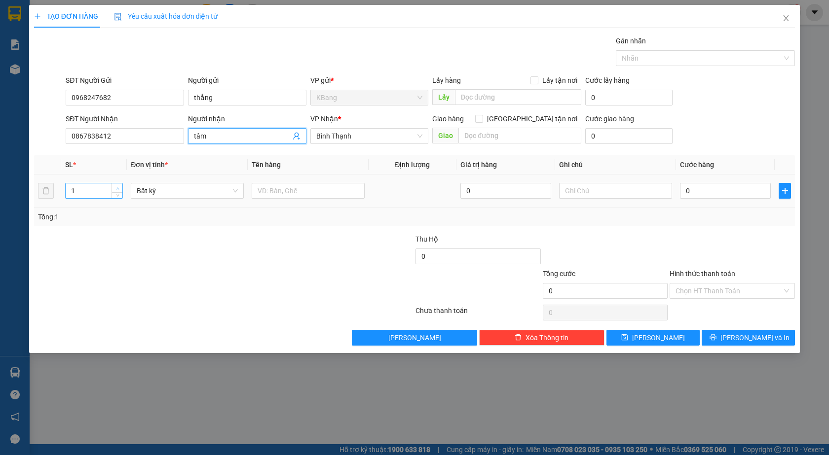
type input "2"
click at [117, 188] on icon "up" at bounding box center [117, 188] width 3 height 3
click at [290, 190] on input "text" at bounding box center [308, 191] width 113 height 16
type input "2 th"
type input "9"
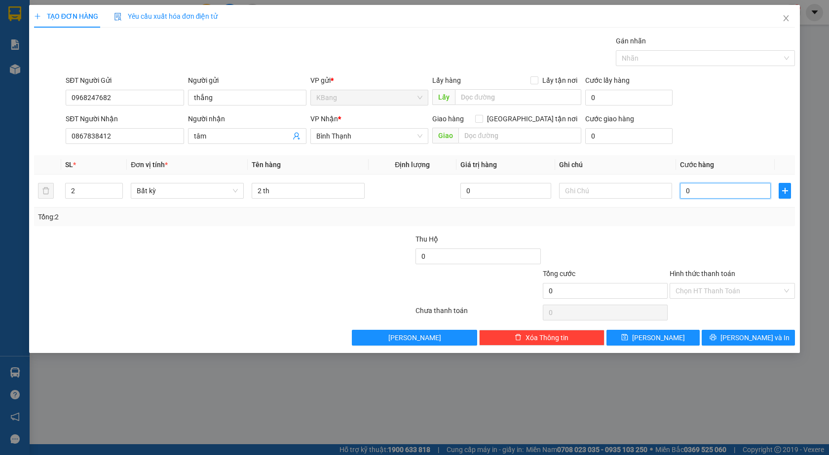
type input "9"
type input "90"
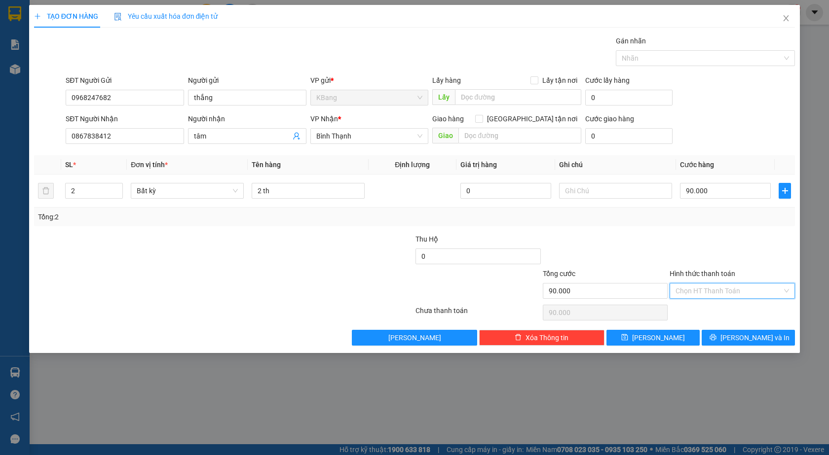
click at [687, 288] on input "Hình thức thanh toán" at bounding box center [728, 291] width 107 height 15
drag, startPoint x: 697, startPoint y: 310, endPoint x: 756, endPoint y: 333, distance: 62.9
click at [698, 311] on div "Tại văn phòng" at bounding box center [731, 310] width 113 height 11
click at [753, 337] on span "[PERSON_NAME] và In" at bounding box center [754, 338] width 69 height 11
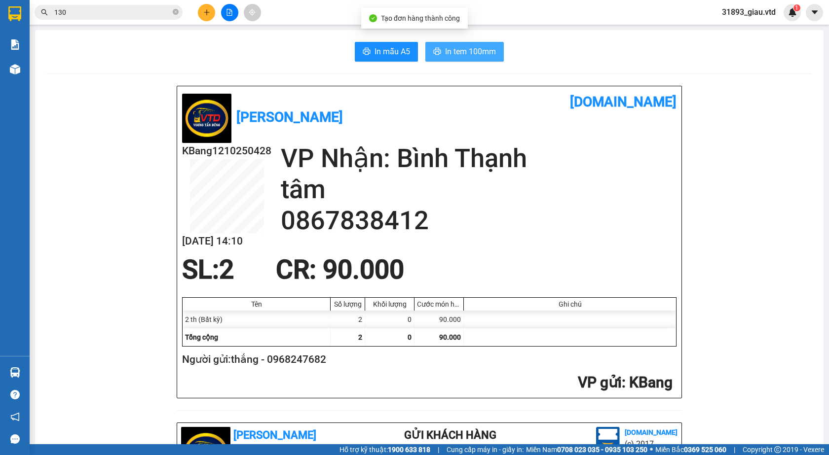
click at [466, 54] on span "In tem 100mm" at bounding box center [470, 51] width 51 height 12
click at [205, 15] on icon "plus" at bounding box center [206, 12] width 7 height 7
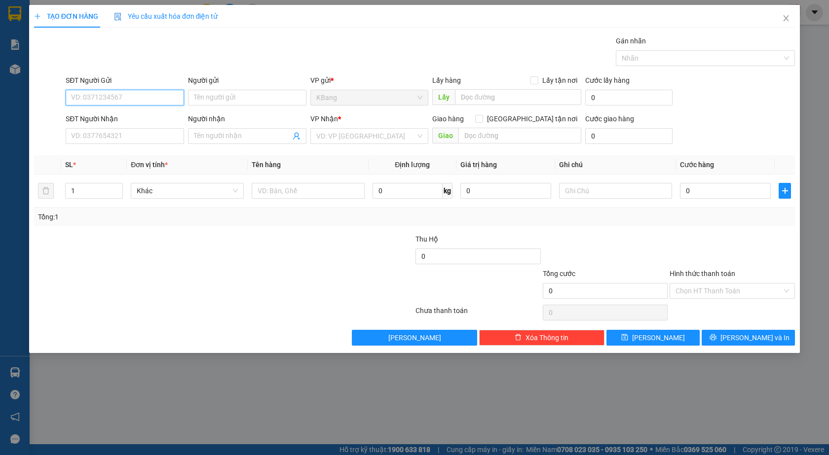
drag, startPoint x: 101, startPoint y: 97, endPoint x: 188, endPoint y: 72, distance: 90.9
click at [111, 94] on input "SĐT Người Gửi" at bounding box center [125, 98] width 118 height 16
click at [109, 119] on div "0987953901 - hoàng oanh" at bounding box center [125, 117] width 107 height 11
click at [296, 134] on icon "user-add" at bounding box center [297, 136] width 8 height 8
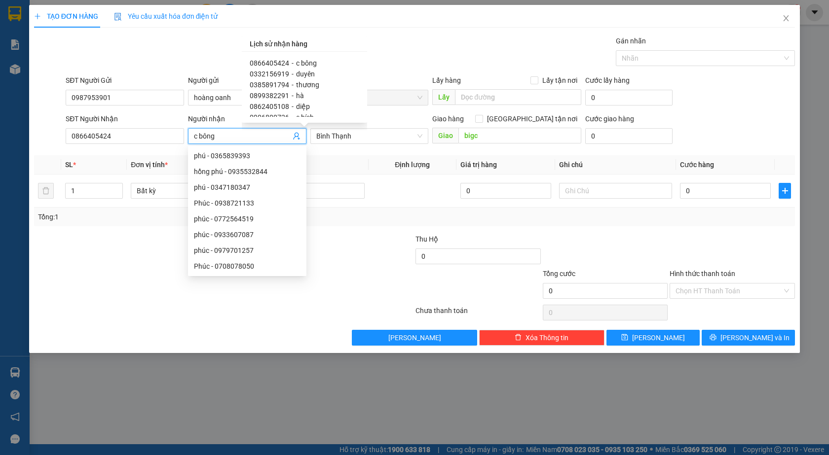
click at [282, 86] on span "0385891794" at bounding box center [269, 85] width 39 height 8
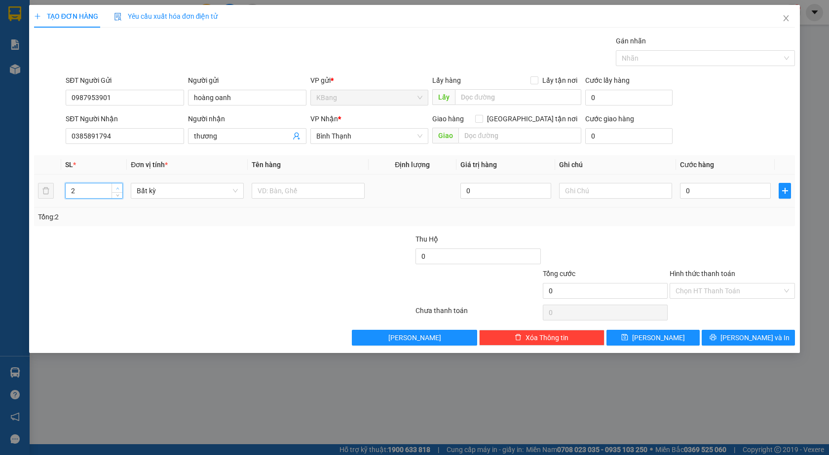
click at [118, 188] on icon "up" at bounding box center [117, 188] width 3 height 3
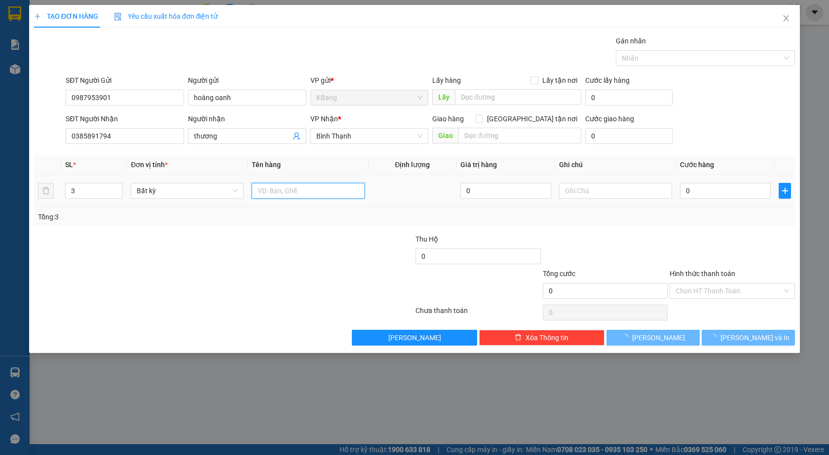
drag, startPoint x: 266, startPoint y: 191, endPoint x: 308, endPoint y: 347, distance: 162.0
click at [266, 191] on input "text" at bounding box center [308, 191] width 113 height 16
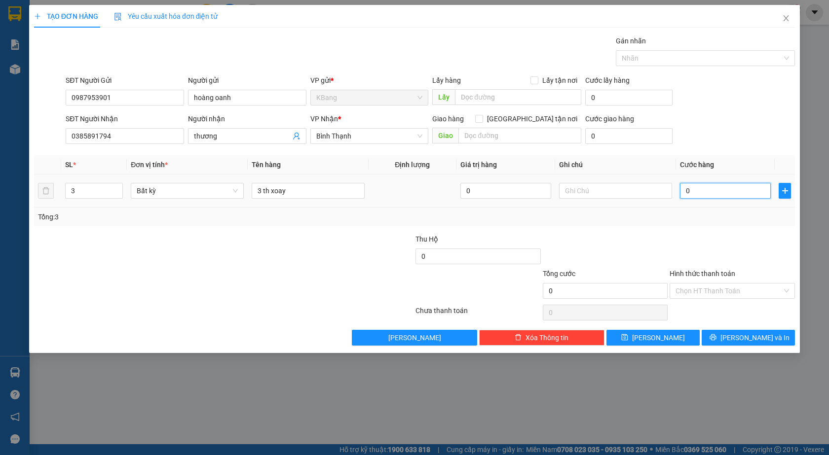
click at [687, 189] on input "0" at bounding box center [725, 191] width 91 height 16
click at [747, 337] on span "[PERSON_NAME] và In" at bounding box center [754, 338] width 69 height 11
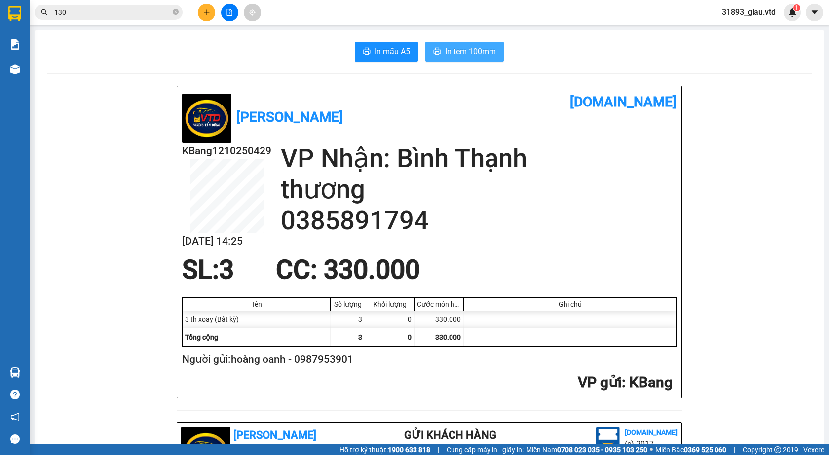
click at [457, 54] on span "In tem 100mm" at bounding box center [470, 51] width 51 height 12
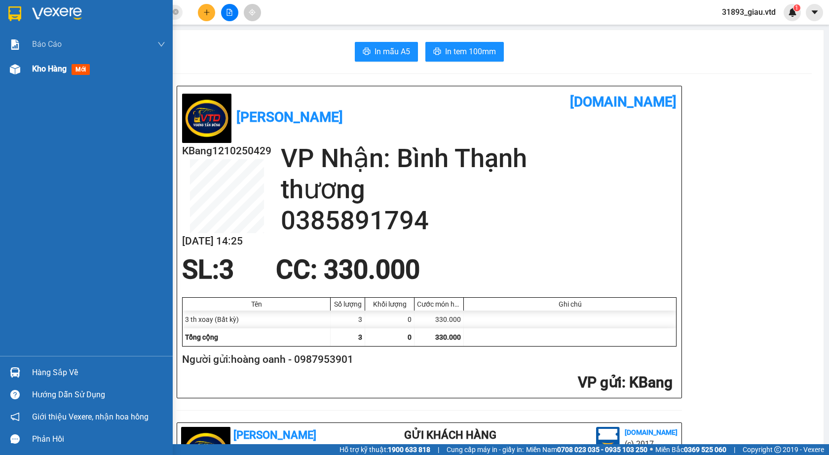
click at [80, 70] on span "mới" at bounding box center [81, 69] width 18 height 11
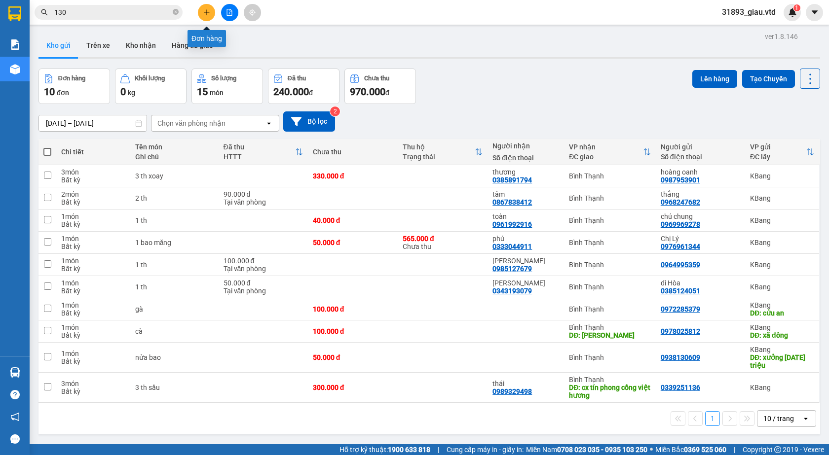
click at [208, 16] on button at bounding box center [206, 12] width 17 height 17
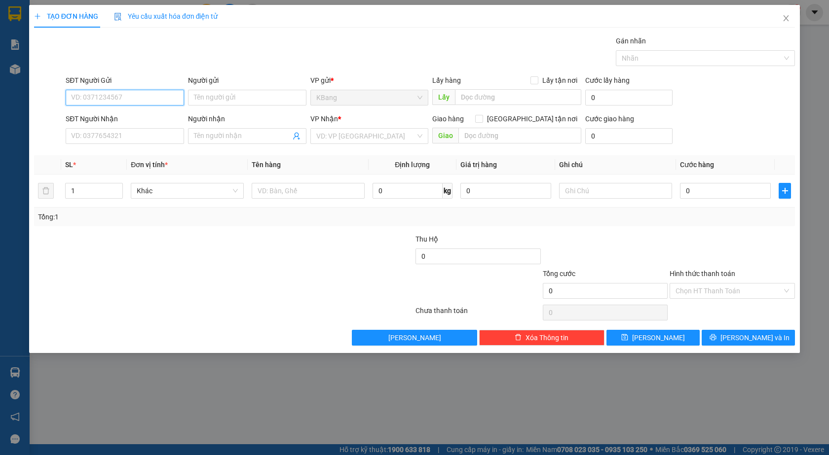
drag, startPoint x: 122, startPoint y: 96, endPoint x: 150, endPoint y: 63, distance: 43.7
click at [125, 93] on input "SĐT Người Gửi" at bounding box center [125, 98] width 118 height 16
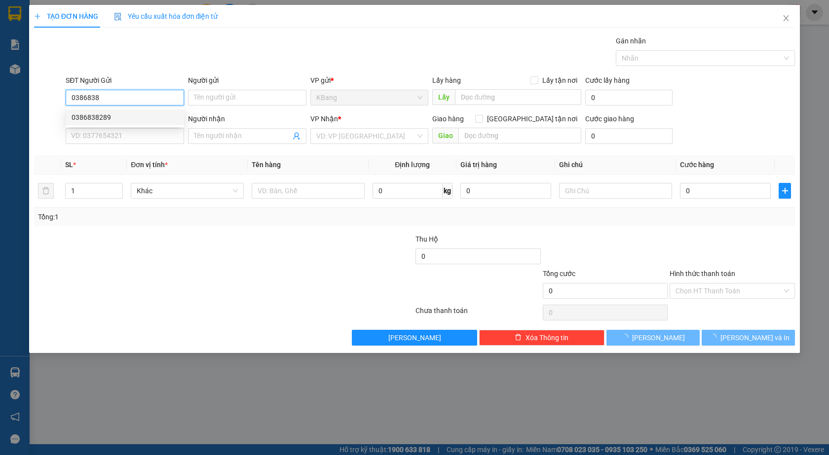
click at [106, 115] on div "0386838289" at bounding box center [125, 117] width 107 height 11
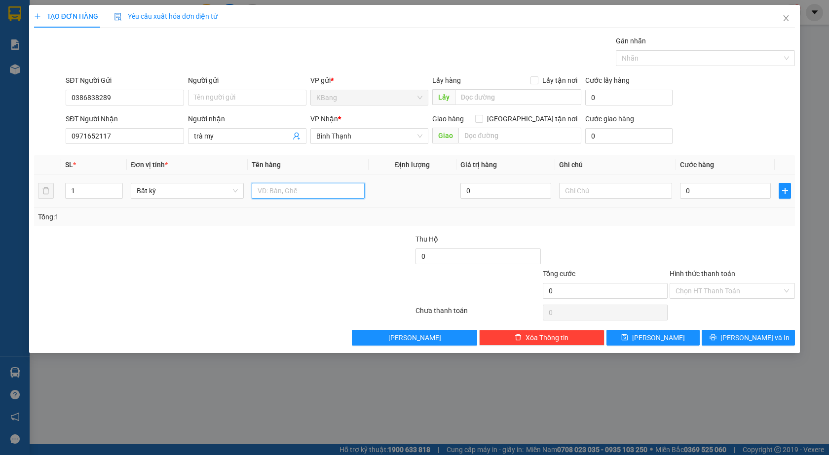
drag, startPoint x: 294, startPoint y: 195, endPoint x: 288, endPoint y: 327, distance: 132.3
click at [293, 198] on input "text" at bounding box center [308, 191] width 113 height 16
click at [709, 188] on input "0" at bounding box center [725, 191] width 91 height 16
click at [703, 289] on input "Hình thức thanh toán" at bounding box center [728, 291] width 107 height 15
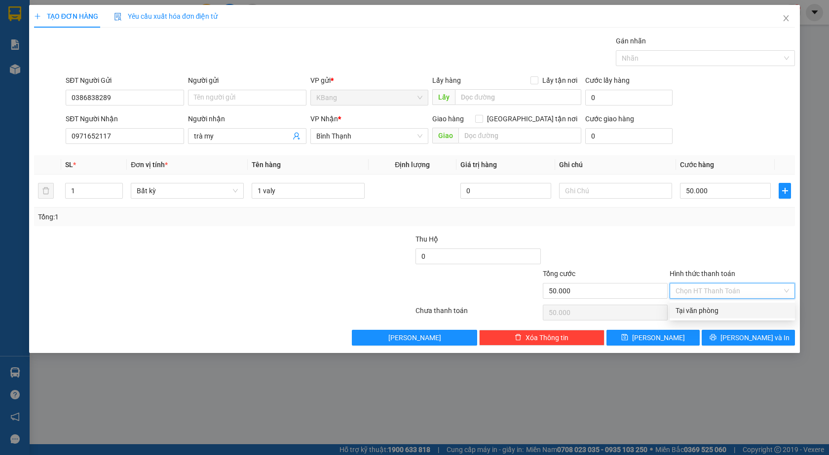
click at [713, 316] on div "Tại văn phòng" at bounding box center [731, 310] width 113 height 11
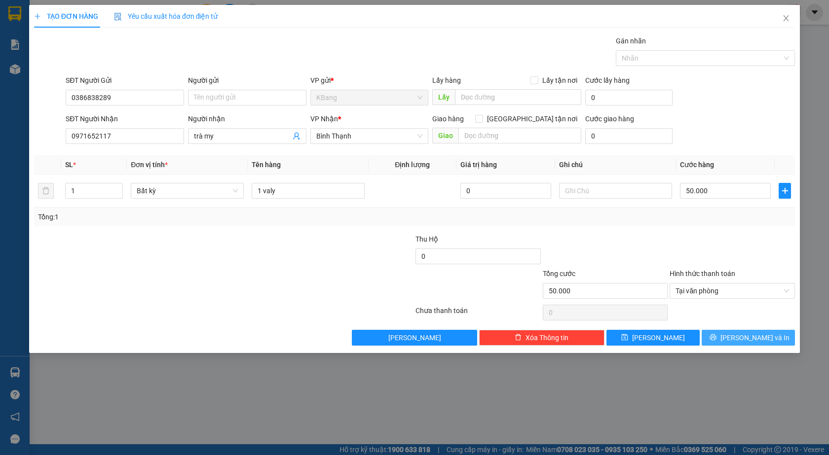
click at [746, 339] on span "[PERSON_NAME] và In" at bounding box center [754, 338] width 69 height 11
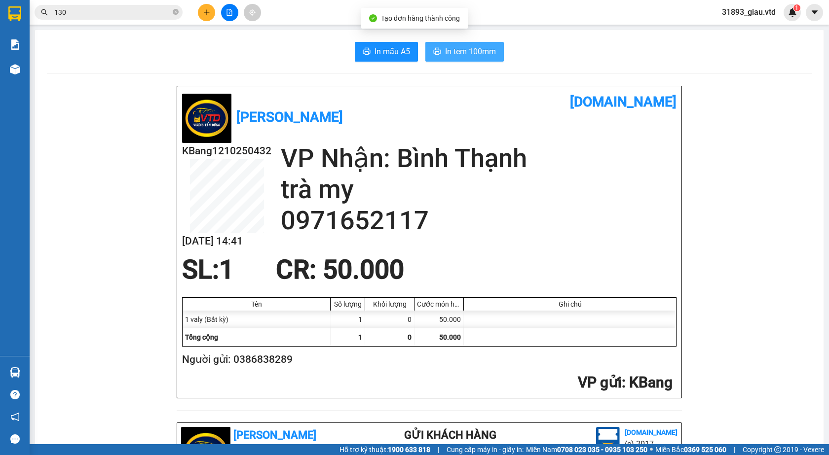
click at [450, 46] on span "In tem 100mm" at bounding box center [470, 51] width 51 height 12
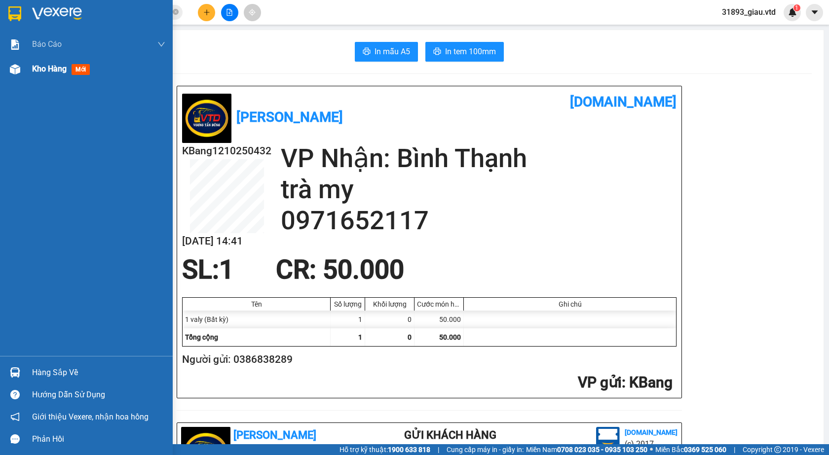
click at [79, 69] on span "mới" at bounding box center [81, 69] width 18 height 11
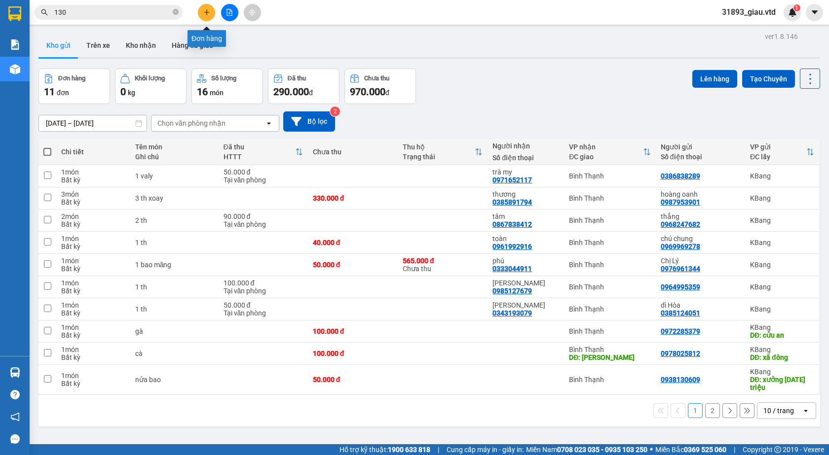
click at [206, 12] on icon "plus" at bounding box center [206, 12] width 5 height 0
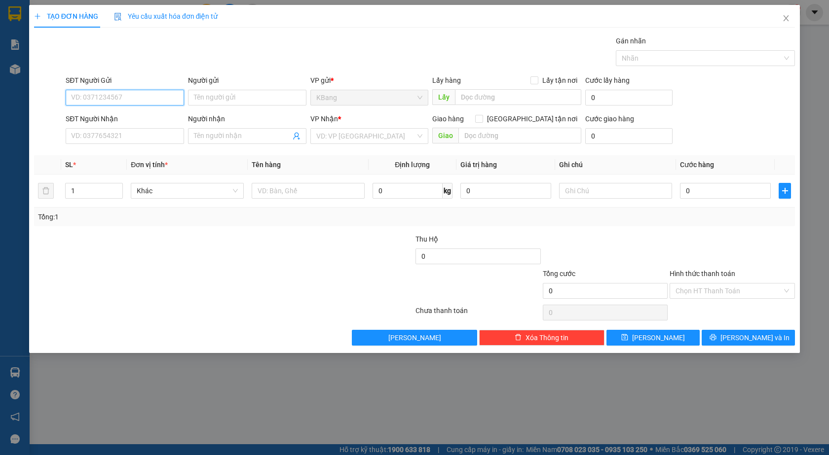
drag, startPoint x: 121, startPoint y: 98, endPoint x: 162, endPoint y: 72, distance: 48.7
click at [133, 89] on div "SĐT Người Gửi VD: 0371234567" at bounding box center [125, 92] width 118 height 35
click at [90, 105] on input "0383" at bounding box center [125, 98] width 118 height 16
click at [99, 151] on div "0964475679 - huyền" at bounding box center [125, 149] width 107 height 11
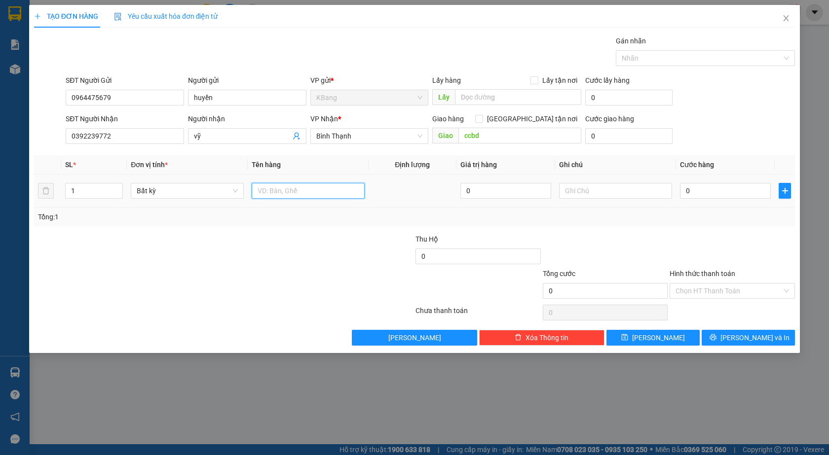
drag, startPoint x: 273, startPoint y: 191, endPoint x: 317, endPoint y: 353, distance: 167.3
click at [273, 194] on input "text" at bounding box center [308, 191] width 113 height 16
click at [695, 192] on input "0" at bounding box center [725, 191] width 91 height 16
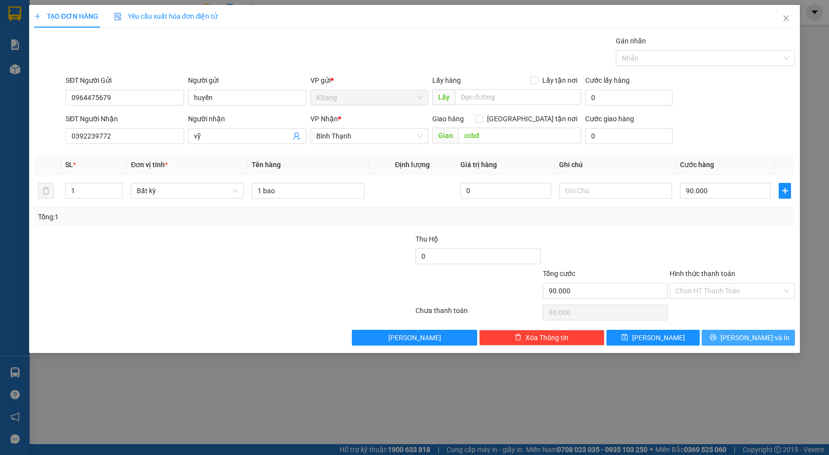
click at [748, 339] on span "[PERSON_NAME] và In" at bounding box center [754, 338] width 69 height 11
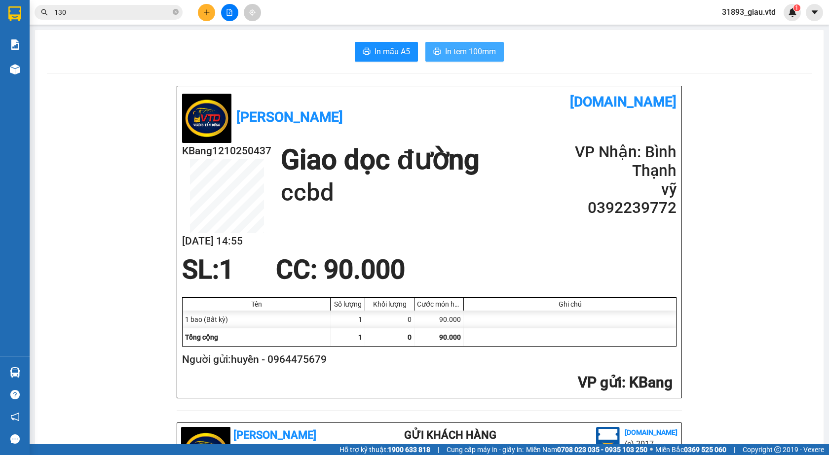
click at [450, 54] on span "In tem 100mm" at bounding box center [470, 51] width 51 height 12
click at [206, 16] on button at bounding box center [206, 12] width 17 height 17
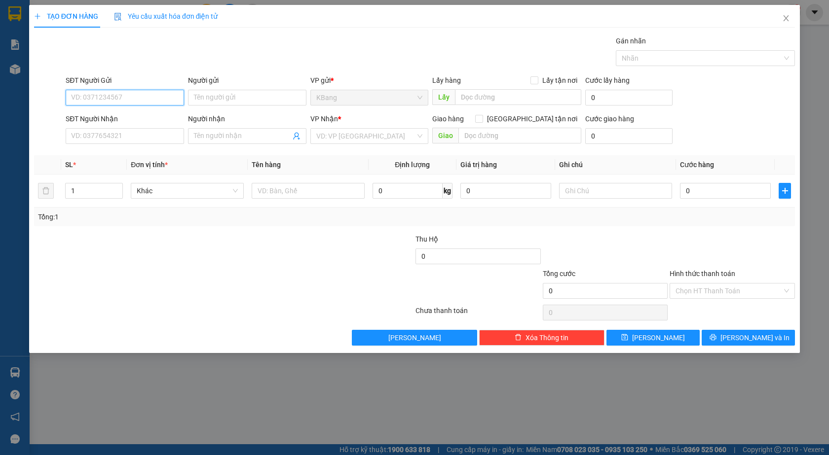
drag, startPoint x: 111, startPoint y: 96, endPoint x: 235, endPoint y: 51, distance: 132.2
click at [121, 91] on input "SĐT Người Gửi" at bounding box center [125, 98] width 118 height 16
click at [101, 136] on div "0383840941 - hà" at bounding box center [125, 133] width 107 height 11
click at [298, 135] on icon "user-add" at bounding box center [297, 136] width 8 height 8
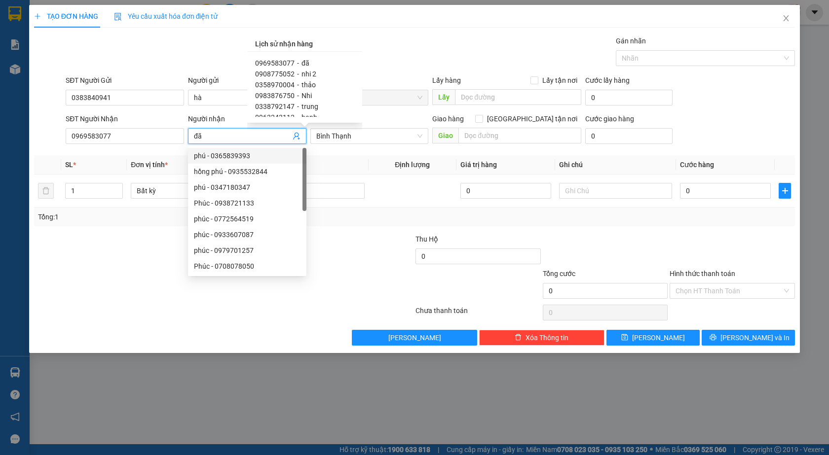
click at [285, 74] on span "0908775052" at bounding box center [274, 74] width 39 height 8
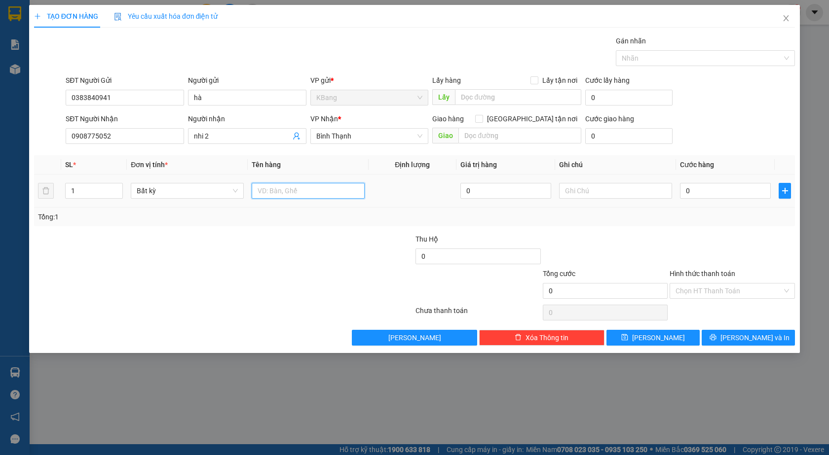
click at [285, 192] on input "text" at bounding box center [308, 191] width 113 height 16
click at [698, 193] on input "0" at bounding box center [725, 191] width 91 height 16
click at [693, 289] on input "Hình thức thanh toán" at bounding box center [728, 291] width 107 height 15
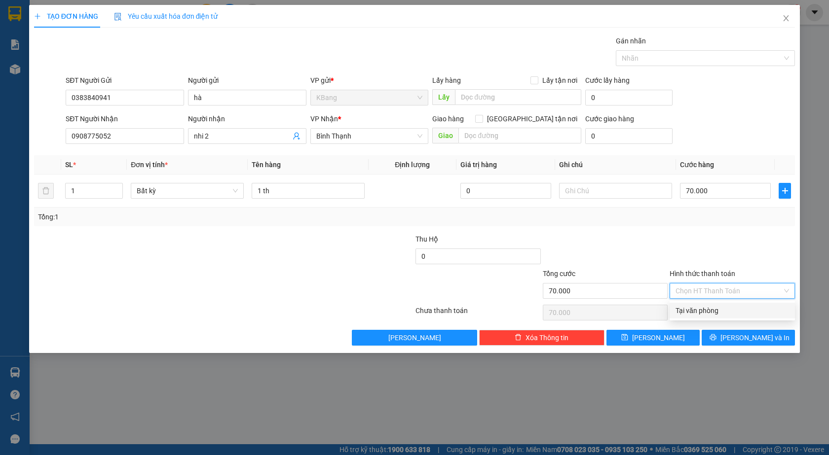
drag, startPoint x: 692, startPoint y: 305, endPoint x: 740, endPoint y: 339, distance: 58.3
click at [692, 306] on div "Tại văn phòng" at bounding box center [731, 310] width 113 height 11
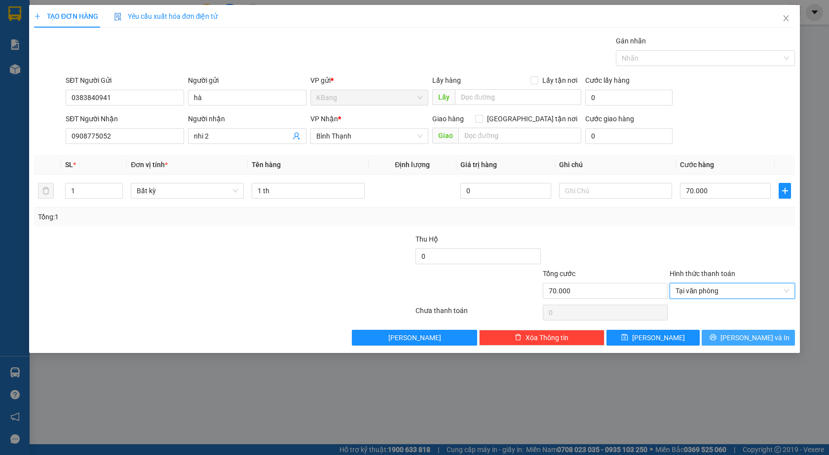
click at [751, 335] on span "[PERSON_NAME] và In" at bounding box center [754, 338] width 69 height 11
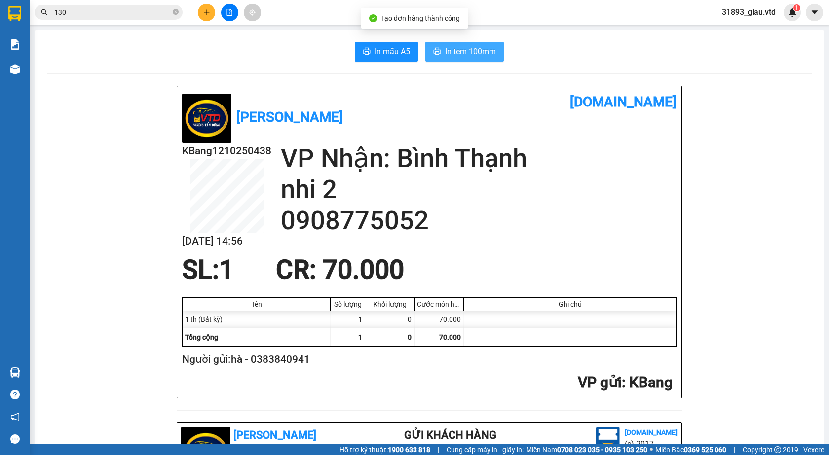
click at [456, 57] on span "In tem 100mm" at bounding box center [470, 51] width 51 height 12
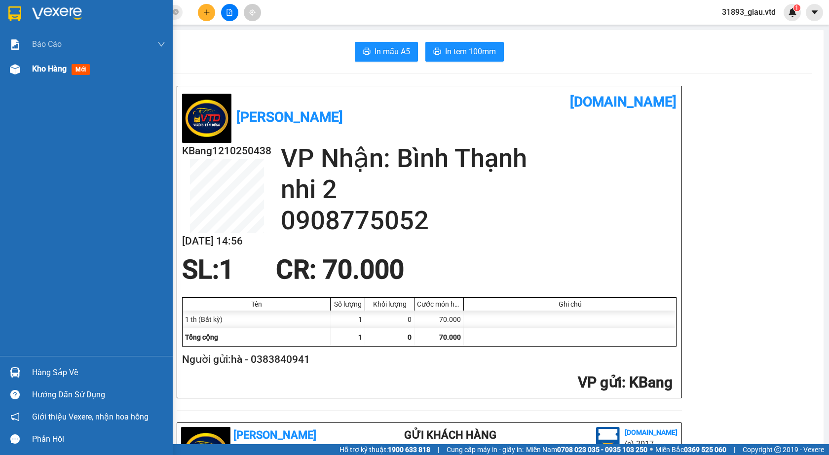
click at [80, 74] on span "mới" at bounding box center [81, 69] width 18 height 11
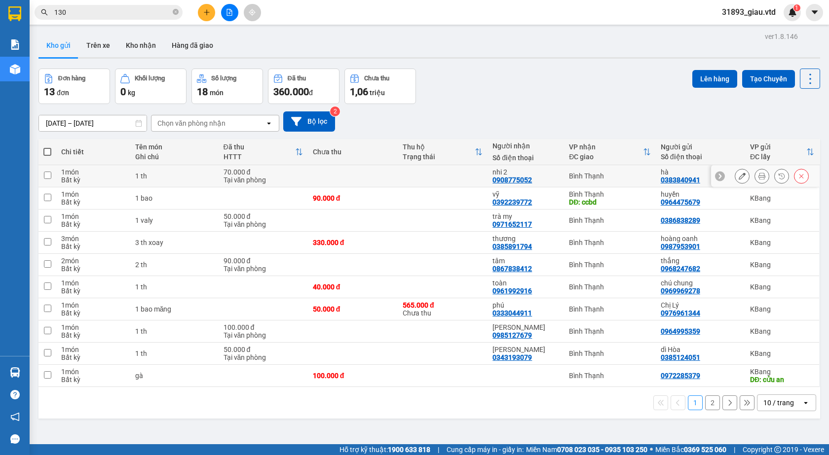
click at [739, 176] on icon at bounding box center [742, 176] width 7 height 7
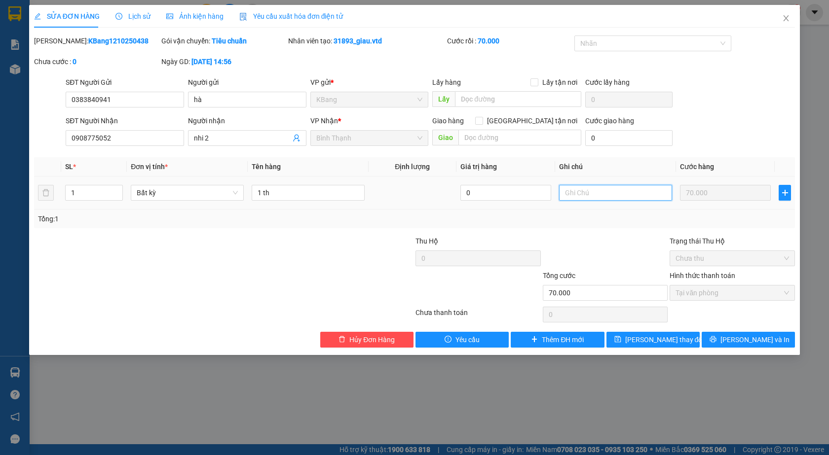
drag, startPoint x: 593, startPoint y: 193, endPoint x: 597, endPoint y: 242, distance: 49.0
click at [593, 195] on input "text" at bounding box center [615, 193] width 113 height 16
click at [654, 342] on span "[PERSON_NAME] thay đổi" at bounding box center [664, 339] width 79 height 11
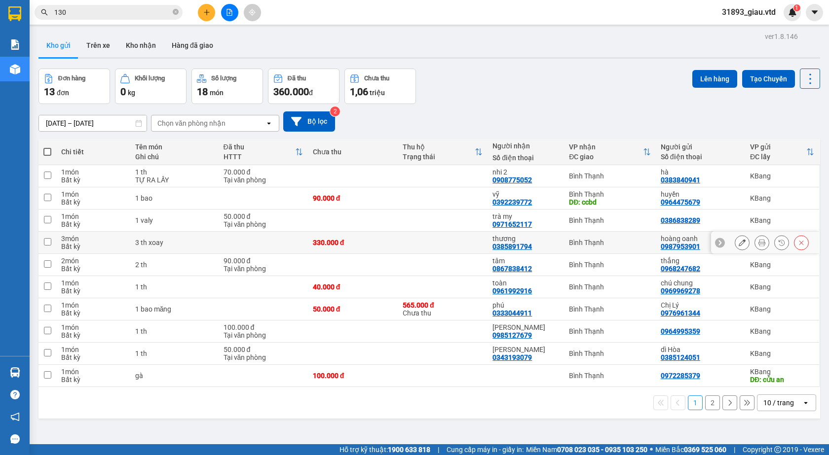
scroll to position [45, 0]
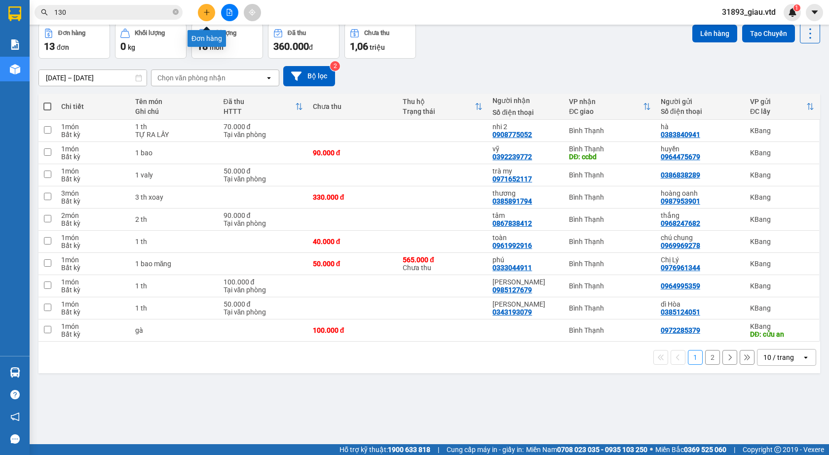
click at [207, 11] on icon "plus" at bounding box center [206, 12] width 7 height 7
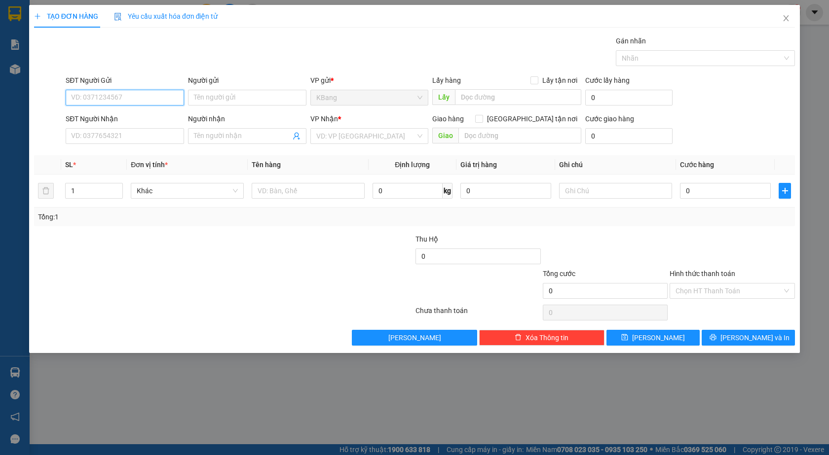
click at [114, 100] on input "SĐT Người Gửi" at bounding box center [125, 98] width 118 height 16
click at [473, 98] on input "text" at bounding box center [518, 97] width 126 height 16
drag, startPoint x: 287, startPoint y: 194, endPoint x: 309, endPoint y: 281, distance: 89.6
click at [287, 194] on input "text" at bounding box center [308, 191] width 113 height 16
click at [117, 186] on span "up" at bounding box center [117, 189] width 6 height 6
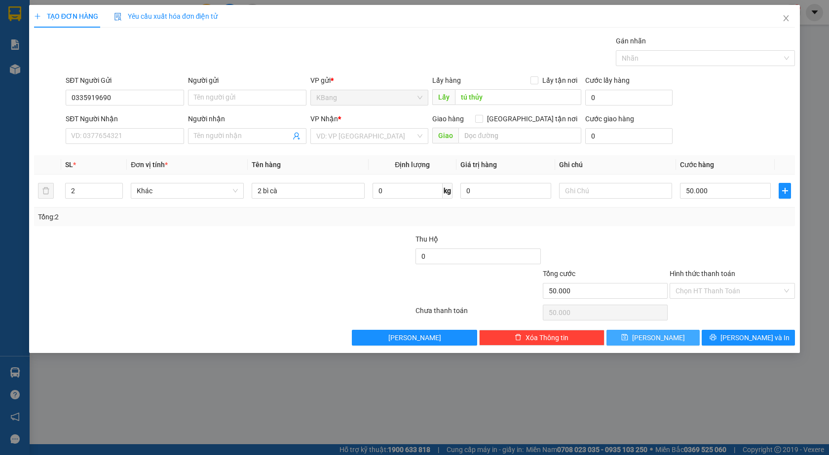
click at [658, 341] on span "[PERSON_NAME]" at bounding box center [658, 338] width 53 height 11
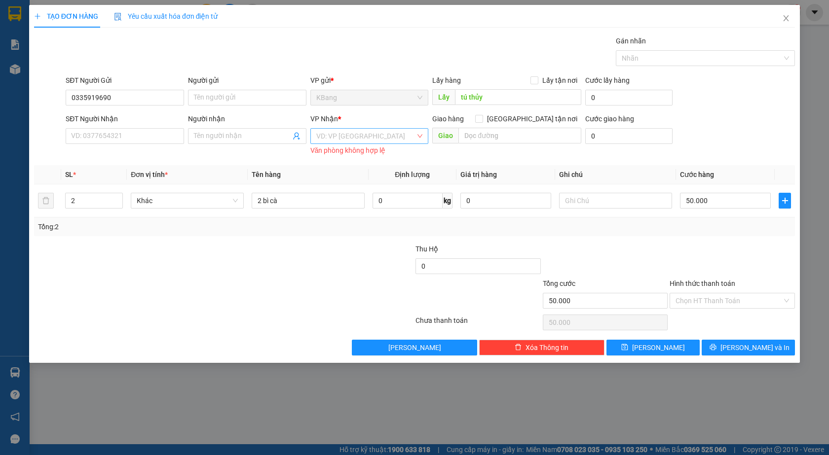
click at [337, 137] on input "search" at bounding box center [366, 136] width 100 height 15
click at [337, 185] on div "Bình Thạnh" at bounding box center [369, 187] width 107 height 11
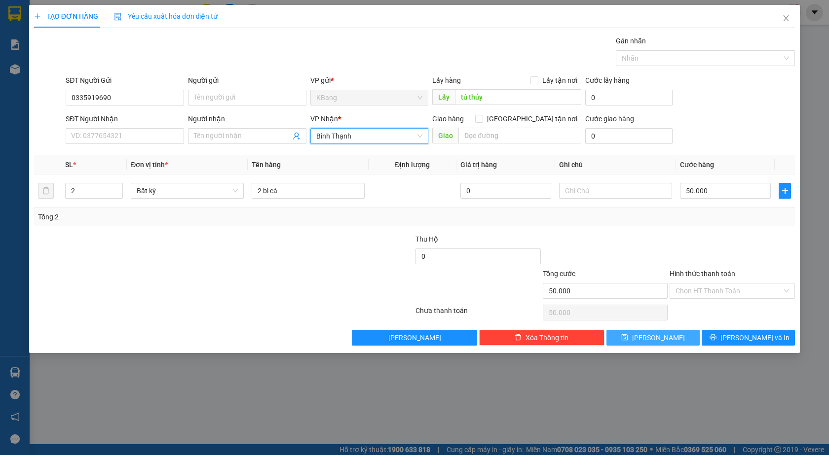
click at [668, 338] on button "[PERSON_NAME]" at bounding box center [652, 338] width 93 height 16
click at [784, 19] on icon "close" at bounding box center [786, 18] width 8 height 8
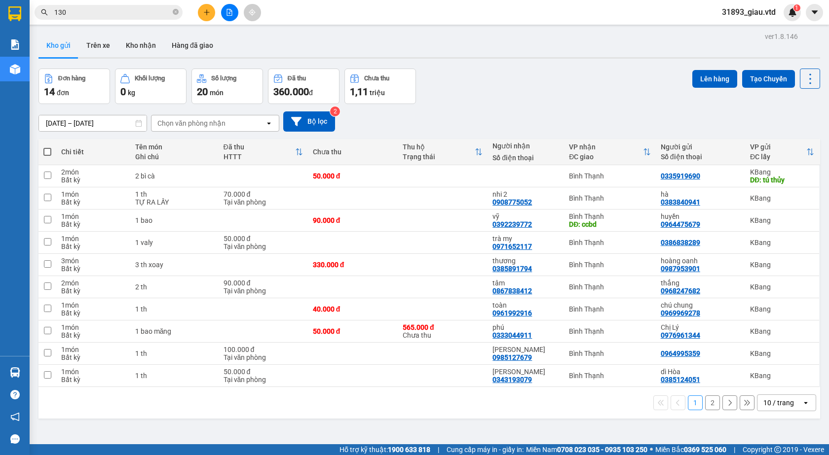
click at [705, 406] on button "2" at bounding box center [712, 403] width 15 height 15
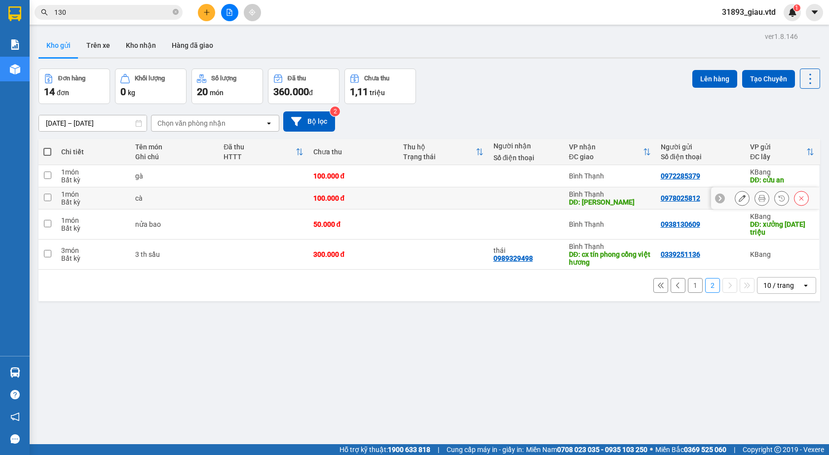
click at [49, 197] on input "checkbox" at bounding box center [47, 197] width 7 height 7
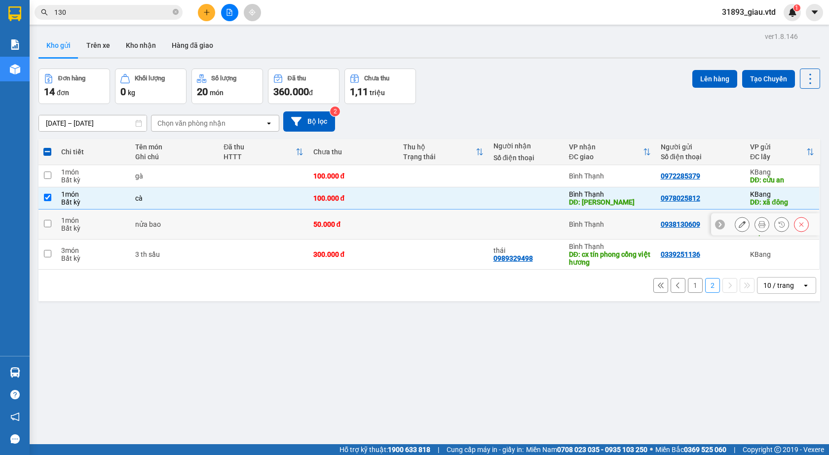
click at [47, 223] on input "checkbox" at bounding box center [47, 223] width 7 height 7
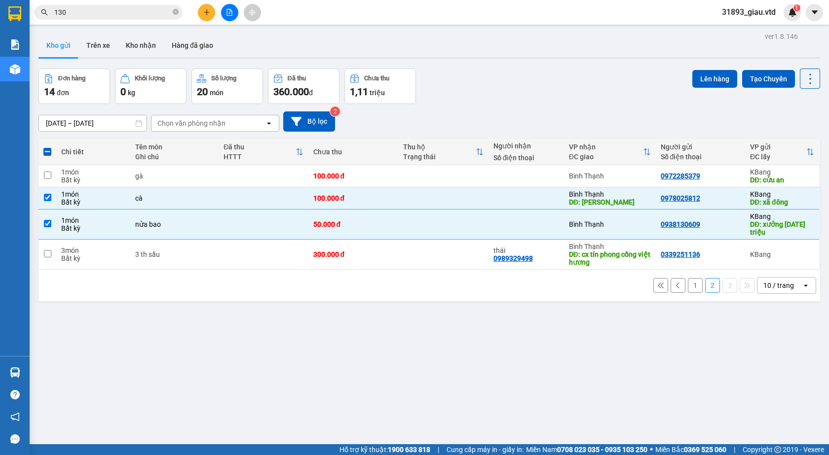
click at [688, 284] on button "1" at bounding box center [695, 285] width 15 height 15
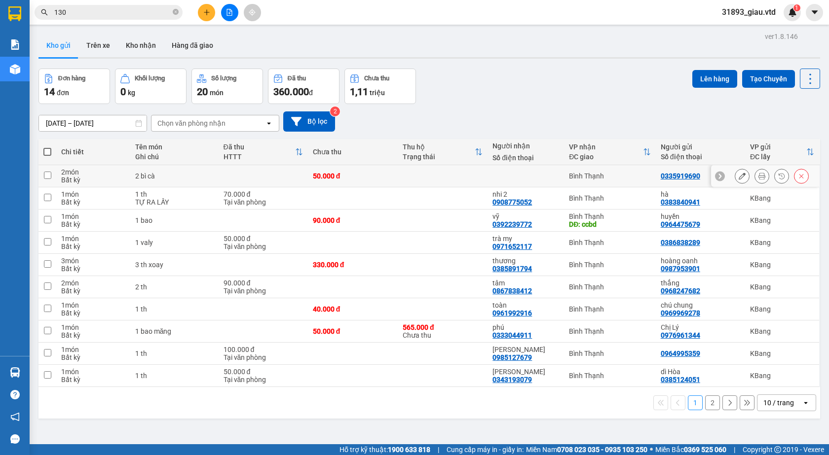
click at [46, 174] on input "checkbox" at bounding box center [47, 175] width 7 height 7
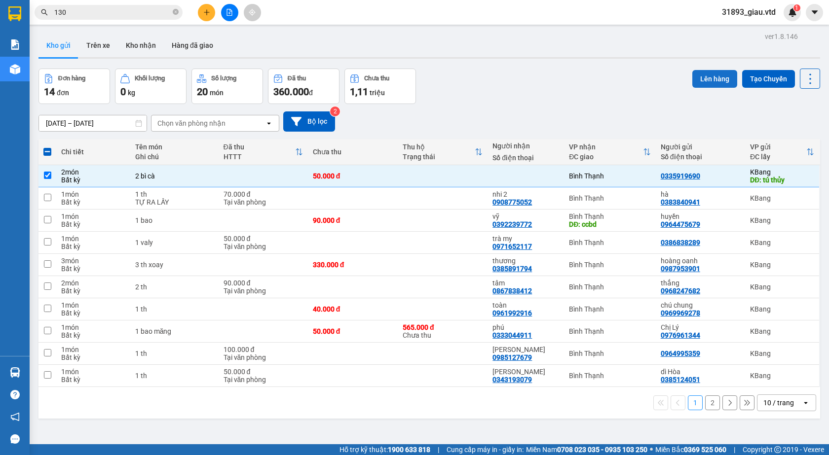
click at [699, 77] on button "Lên hàng" at bounding box center [714, 79] width 45 height 18
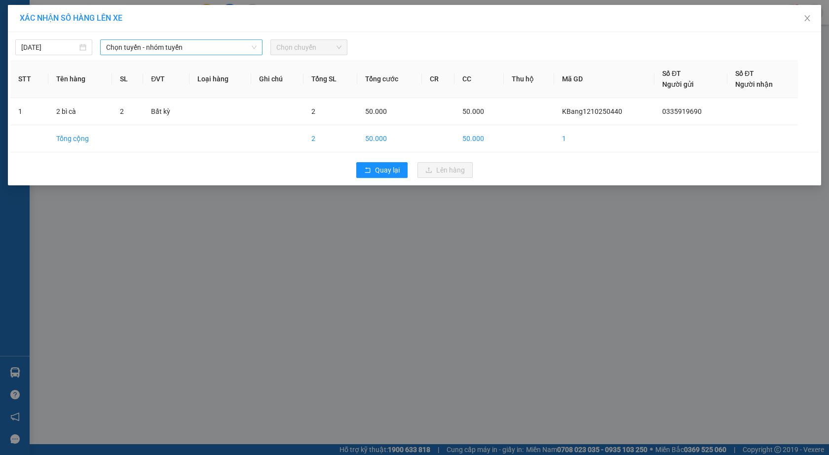
click at [116, 46] on span "Chọn tuyến - nhóm tuyến" at bounding box center [181, 47] width 150 height 15
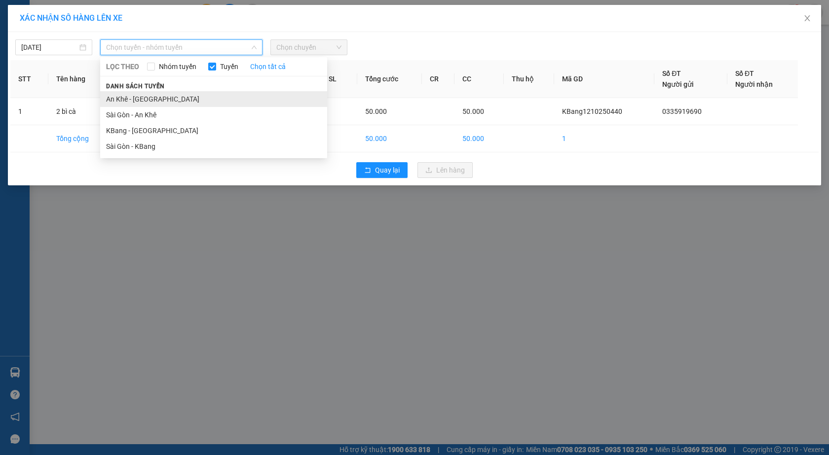
click at [132, 99] on li "An Khê - [GEOGRAPHIC_DATA]" at bounding box center [213, 99] width 227 height 16
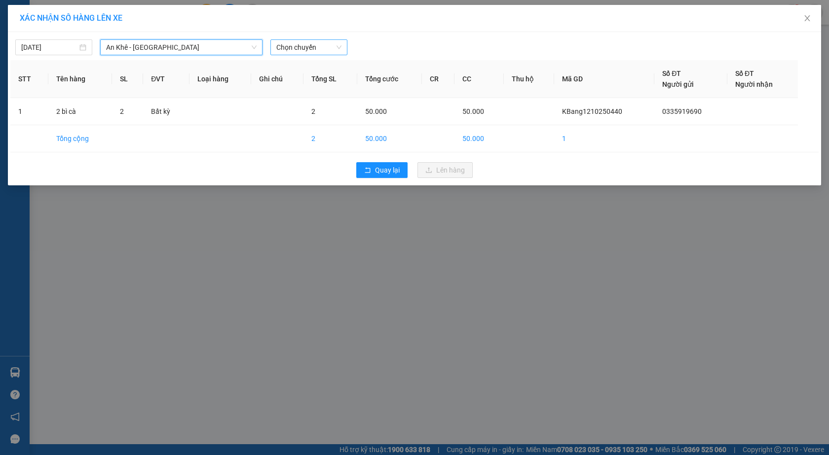
click at [305, 47] on span "Chọn chuyến" at bounding box center [308, 47] width 65 height 15
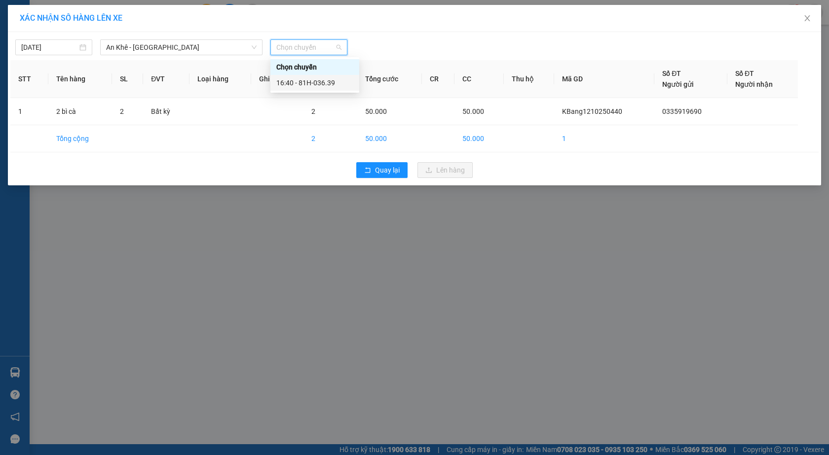
click at [329, 84] on div "16:40 - 81H-036.39" at bounding box center [314, 82] width 77 height 11
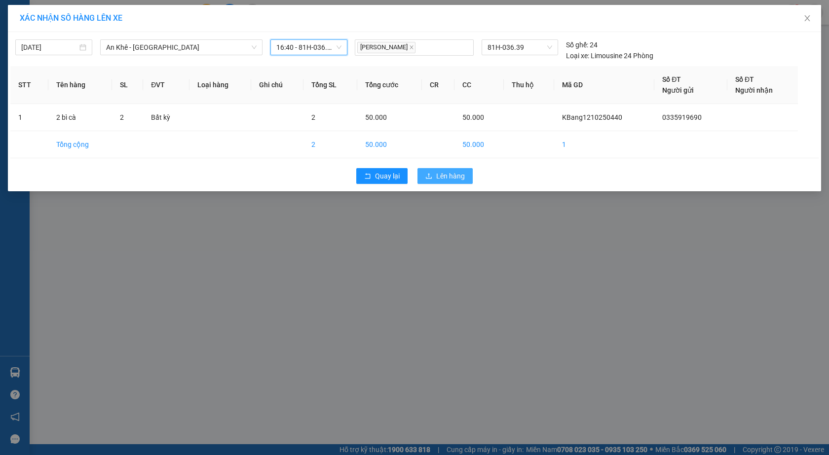
click at [446, 176] on span "Lên hàng" at bounding box center [450, 176] width 29 height 11
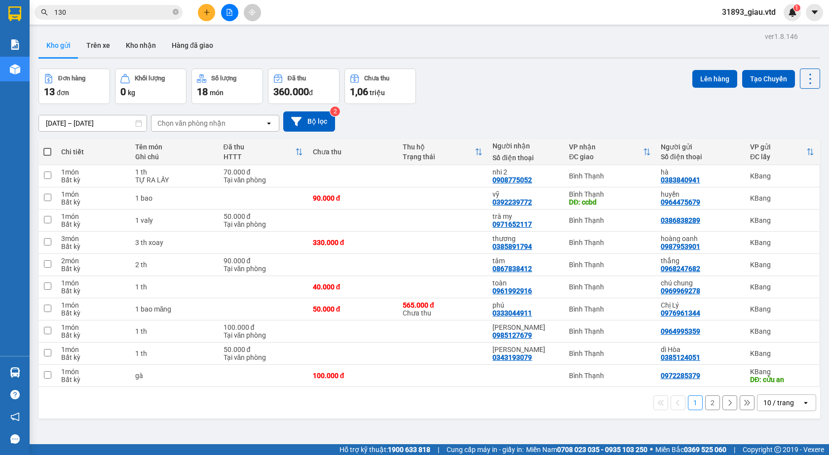
click at [45, 153] on span at bounding box center [47, 152] width 8 height 8
click at [47, 147] on input "checkbox" at bounding box center [47, 147] width 0 height 0
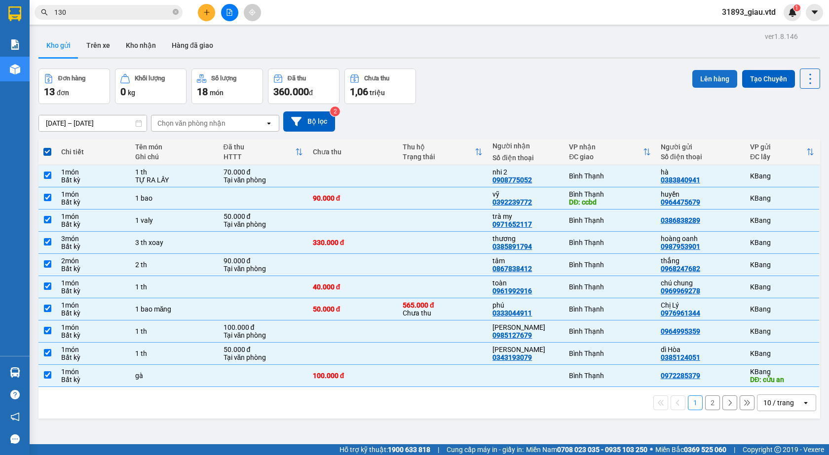
click at [708, 78] on button "Lên hàng" at bounding box center [714, 79] width 45 height 18
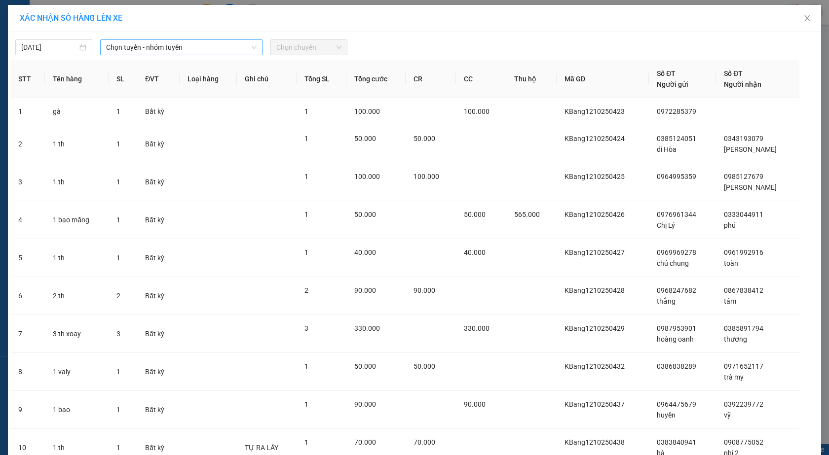
click at [150, 44] on span "Chọn tuyến - nhóm tuyến" at bounding box center [181, 47] width 150 height 15
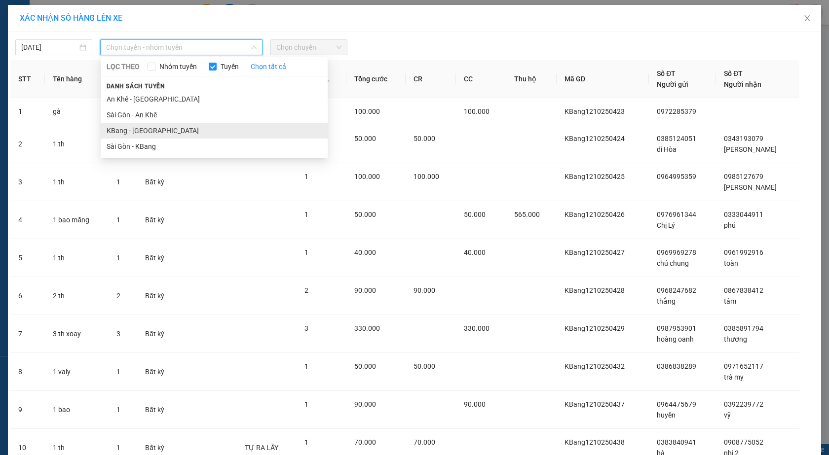
click at [131, 132] on li "KBang - [GEOGRAPHIC_DATA]" at bounding box center [214, 131] width 227 height 16
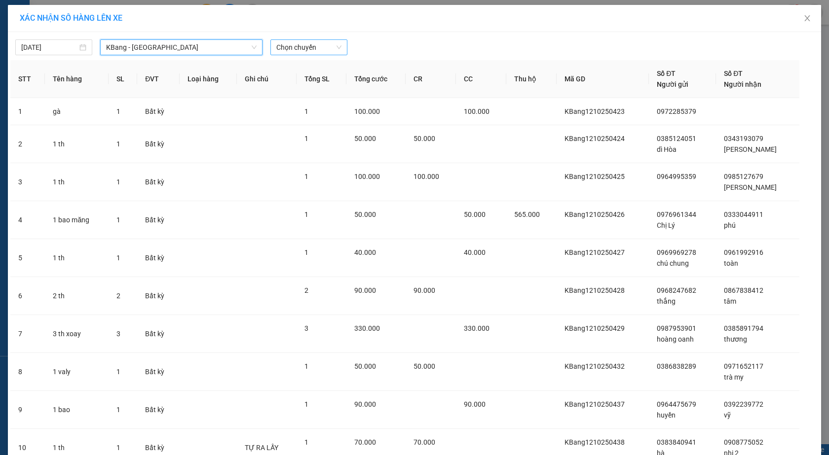
click at [295, 50] on span "Chọn chuyến" at bounding box center [308, 47] width 65 height 15
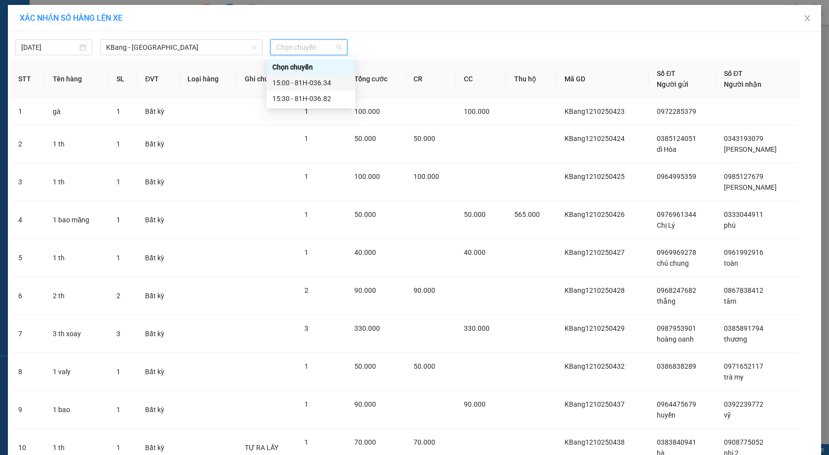
click at [309, 83] on div "15:00 - 81H-036.34" at bounding box center [310, 82] width 77 height 11
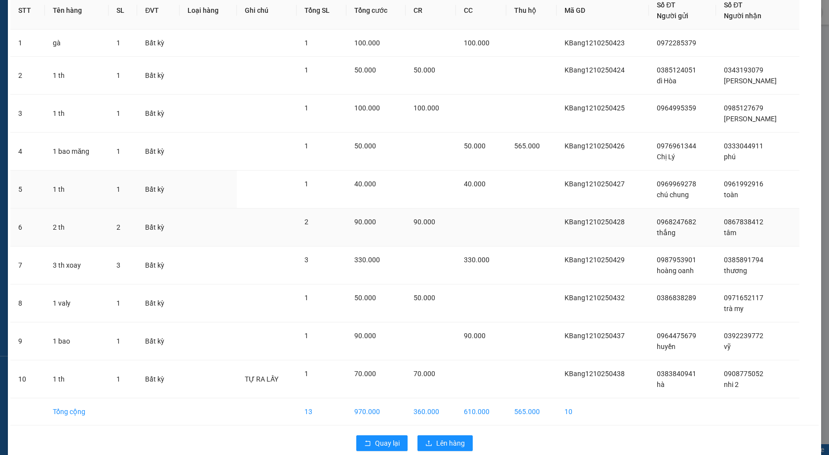
scroll to position [99, 0]
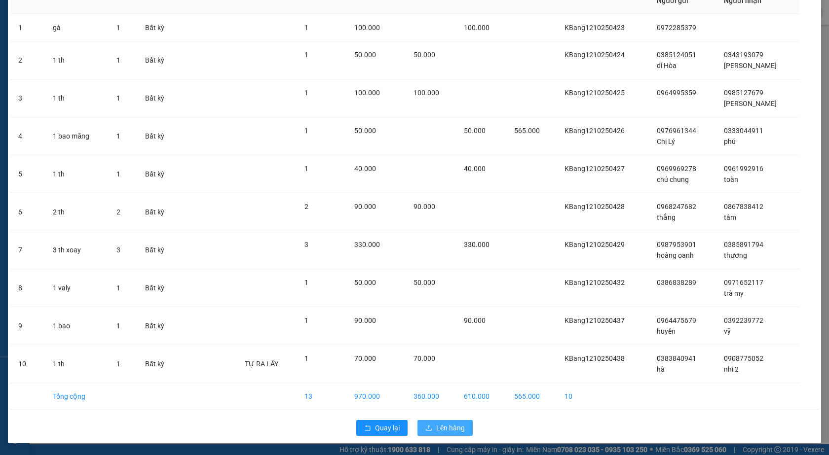
click at [445, 430] on span "Lên hàng" at bounding box center [450, 428] width 29 height 11
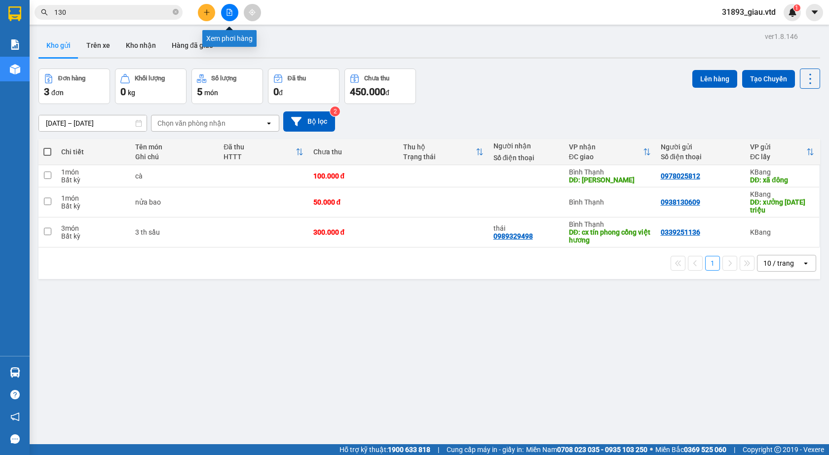
click at [231, 14] on icon "file-add" at bounding box center [229, 12] width 7 height 7
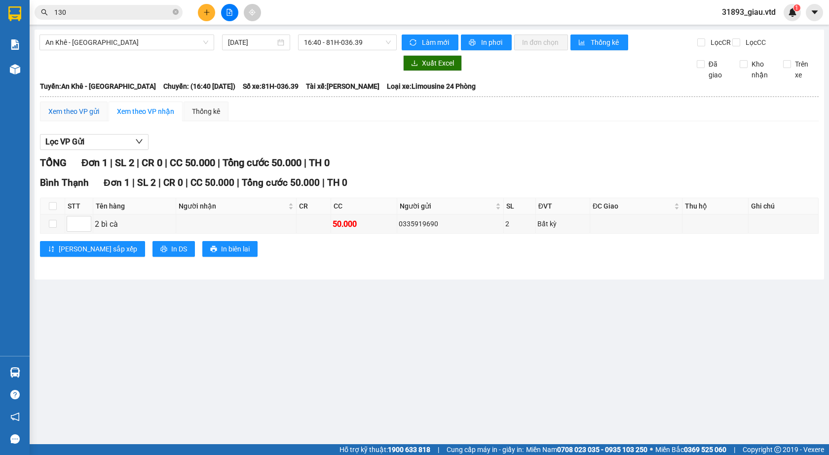
click at [58, 117] on div "Xem theo VP gửi" at bounding box center [73, 111] width 51 height 11
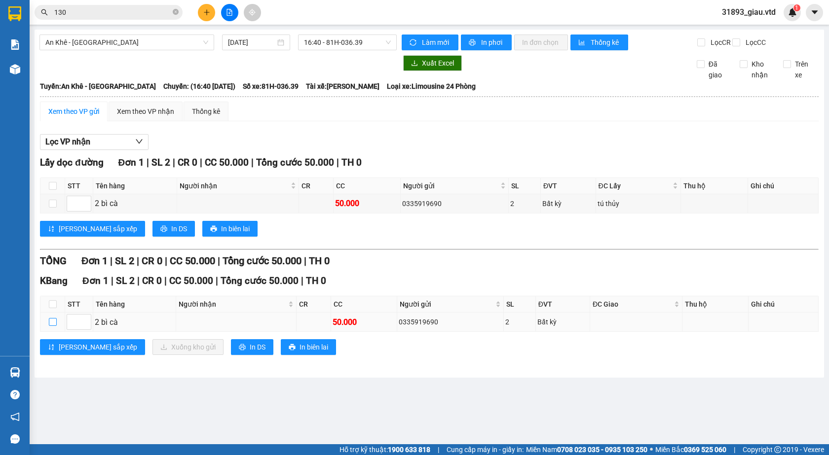
click at [53, 326] on input "checkbox" at bounding box center [53, 322] width 8 height 8
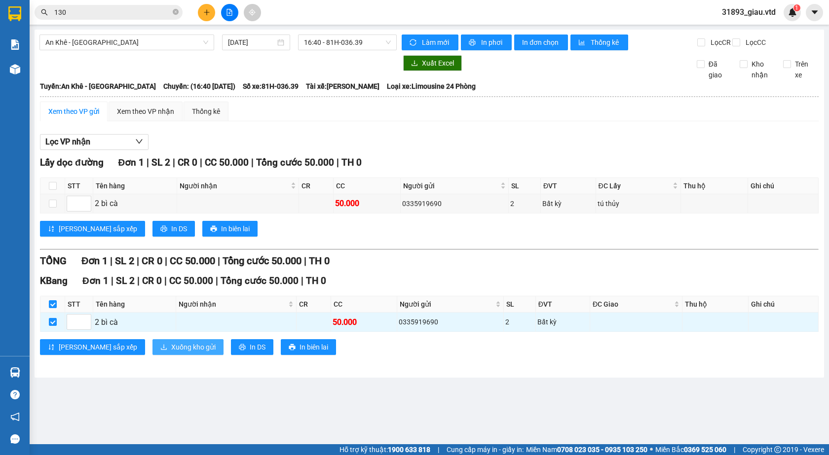
click at [171, 353] on span "Xuống kho gửi" at bounding box center [193, 347] width 44 height 11
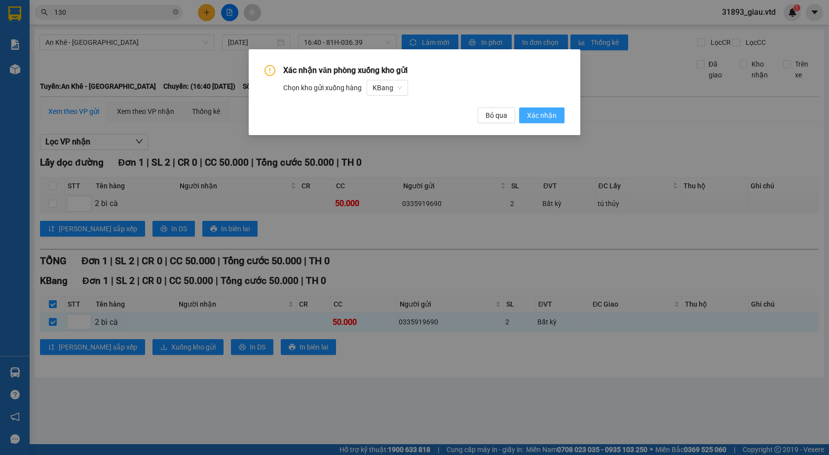
click at [546, 118] on span "Xác nhận" at bounding box center [542, 115] width 30 height 11
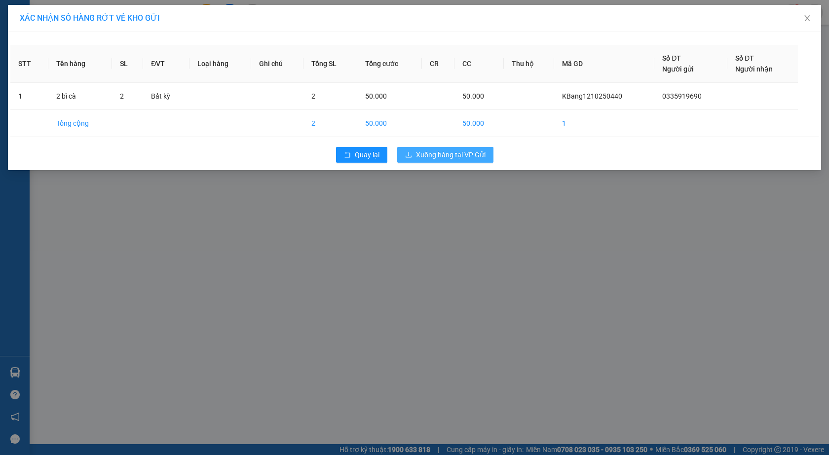
click at [439, 158] on span "Xuống hàng tại VP Gửi" at bounding box center [451, 154] width 70 height 11
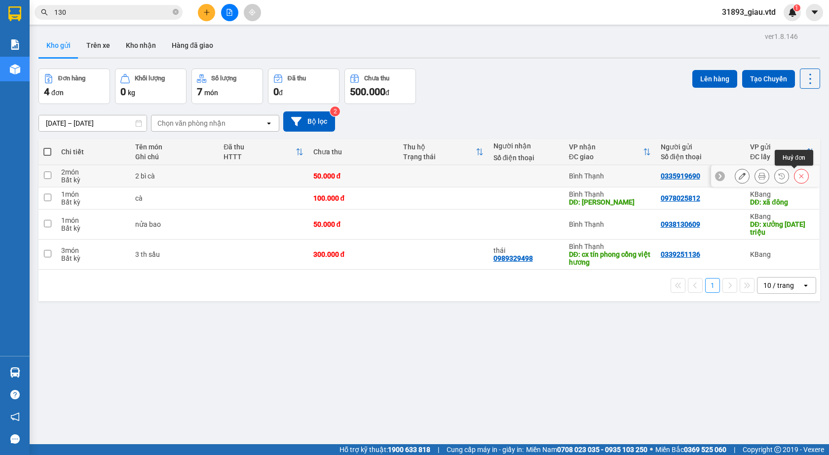
click at [798, 177] on icon at bounding box center [801, 176] width 7 height 7
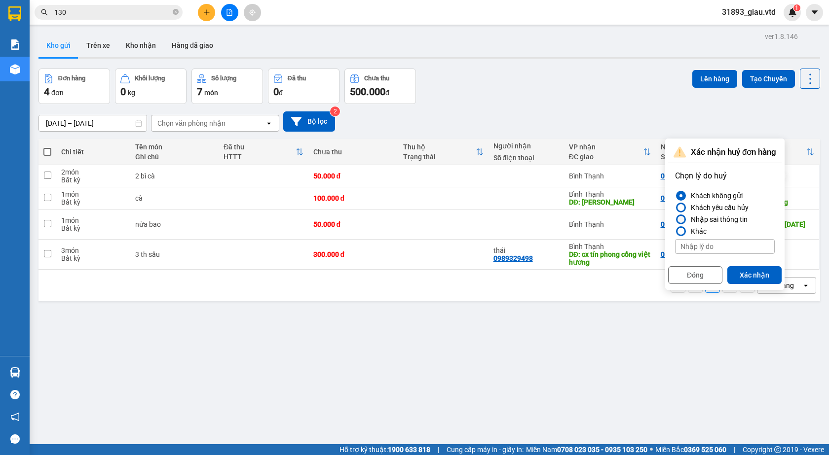
click at [681, 219] on div at bounding box center [680, 219] width 7 height 7
click at [675, 220] on input "Nhập sai thông tin" at bounding box center [675, 220] width 0 height 0
click at [753, 276] on button "Xác nhận" at bounding box center [754, 275] width 54 height 18
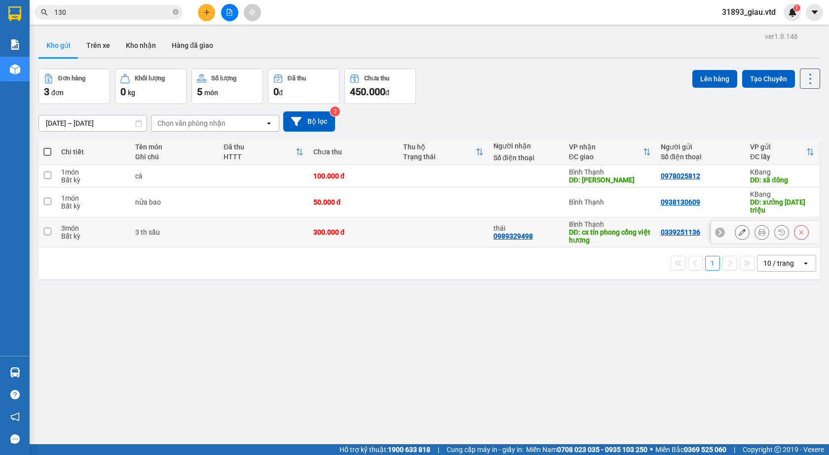
click at [46, 232] on input "checkbox" at bounding box center [47, 231] width 7 height 7
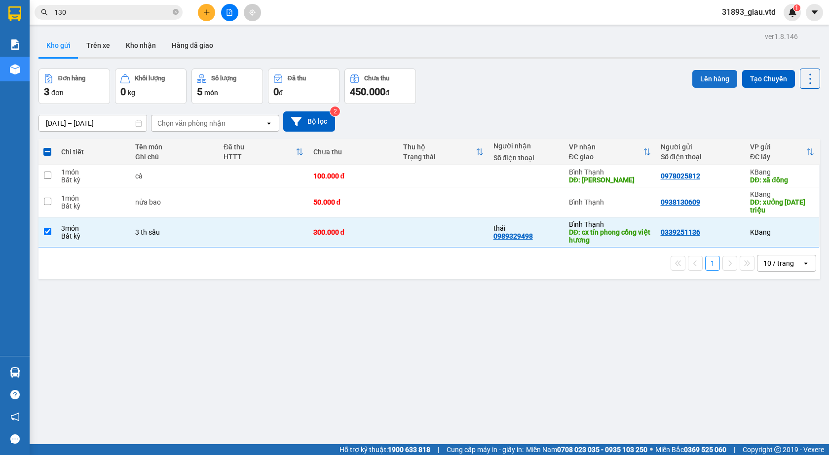
click at [706, 78] on button "Lên hàng" at bounding box center [714, 79] width 45 height 18
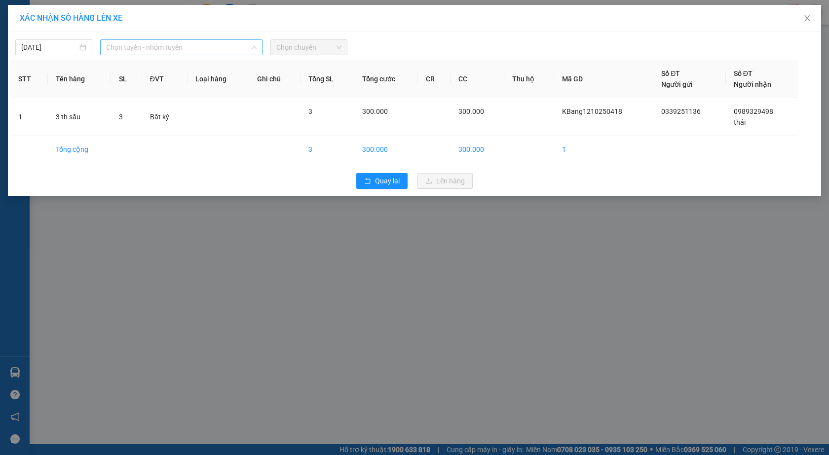
click at [128, 47] on span "Chọn tuyến - nhóm tuyến" at bounding box center [181, 47] width 150 height 15
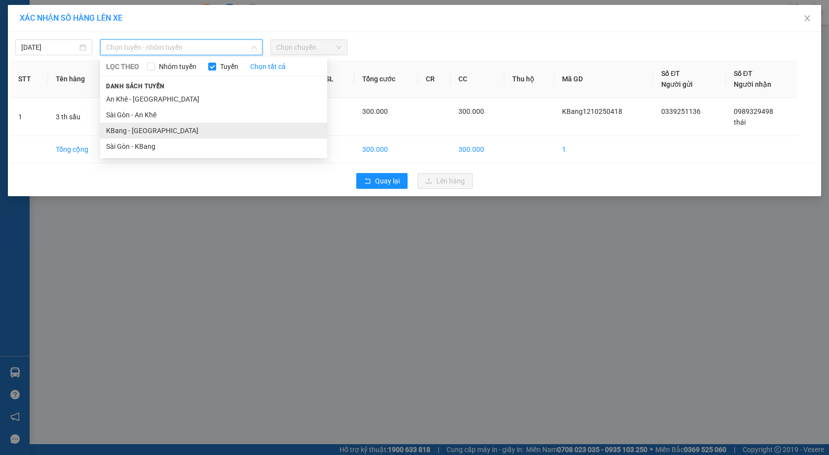
click at [133, 132] on li "KBang - [GEOGRAPHIC_DATA]" at bounding box center [213, 131] width 227 height 16
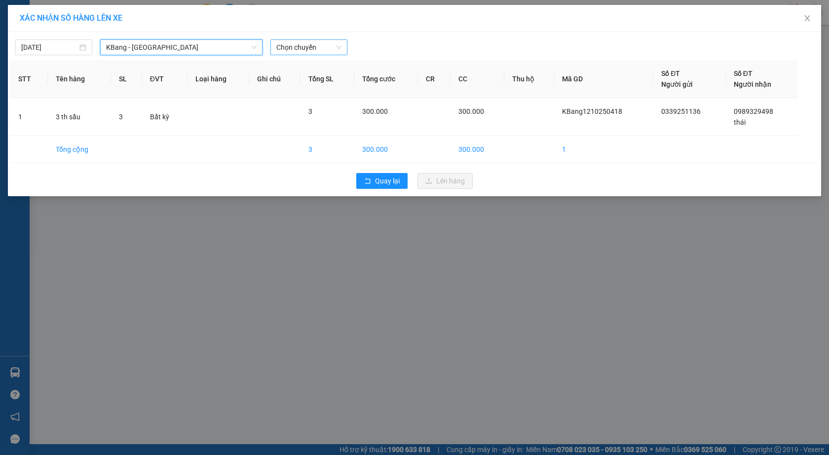
click at [298, 53] on span "Chọn chuyến" at bounding box center [308, 47] width 65 height 15
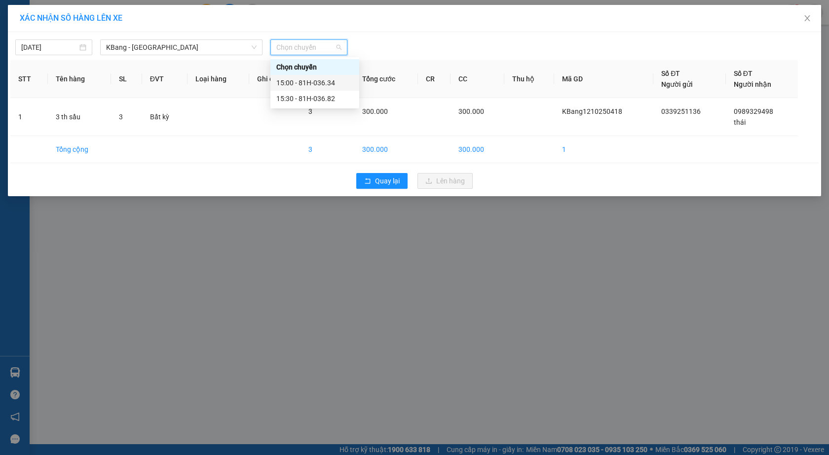
click at [306, 84] on div "15:00 - 81H-036.34" at bounding box center [314, 82] width 77 height 11
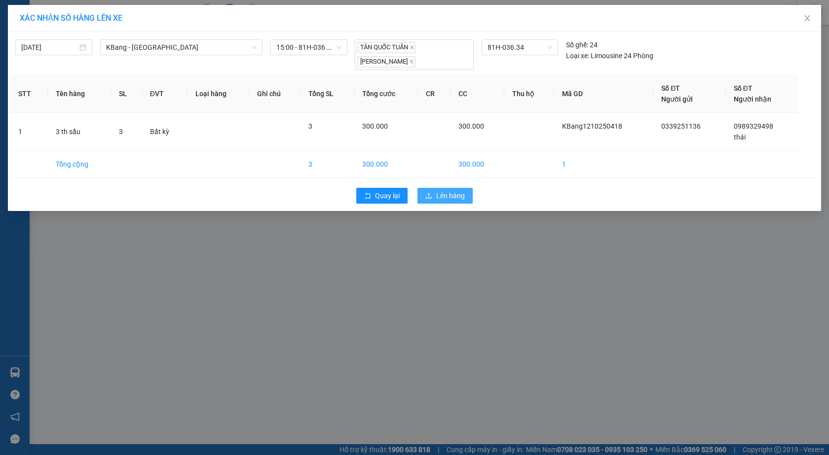
click at [446, 198] on span "Lên hàng" at bounding box center [450, 195] width 29 height 11
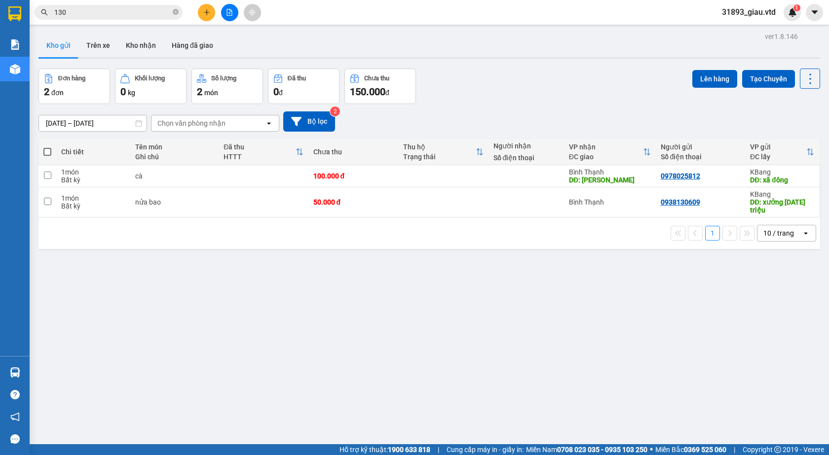
click at [49, 152] on span at bounding box center [47, 152] width 8 height 8
click at [47, 147] on input "checkbox" at bounding box center [47, 147] width 0 height 0
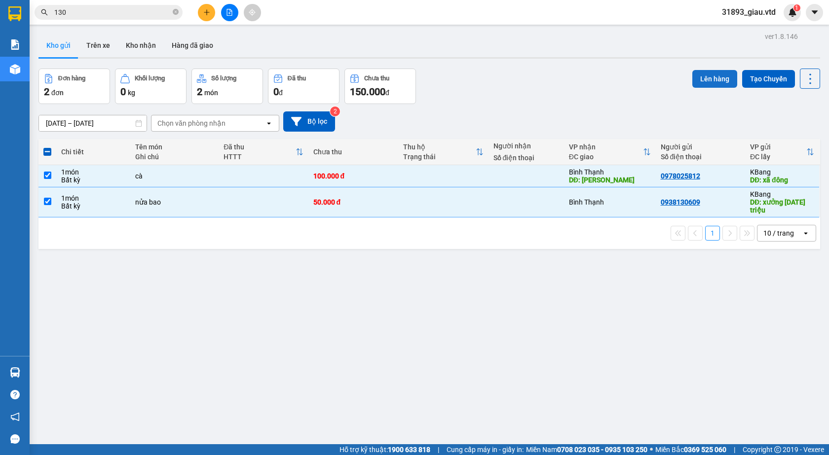
click at [704, 77] on button "Lên hàng" at bounding box center [714, 79] width 45 height 18
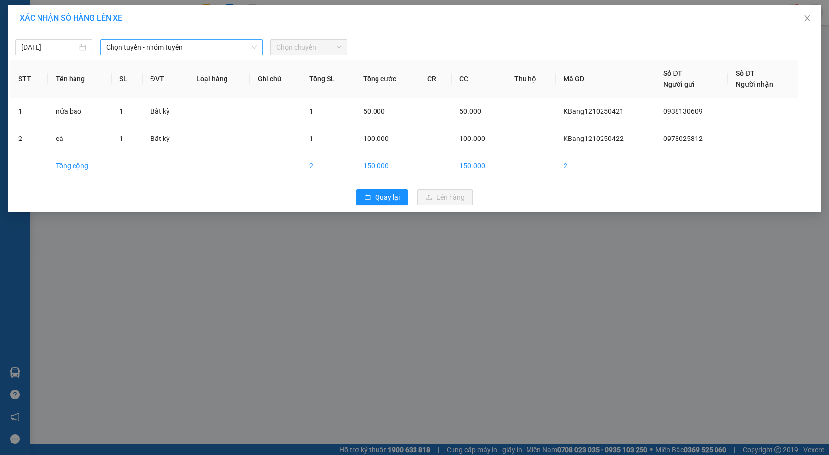
click at [135, 40] on span "Chọn tuyến - nhóm tuyến" at bounding box center [181, 47] width 150 height 15
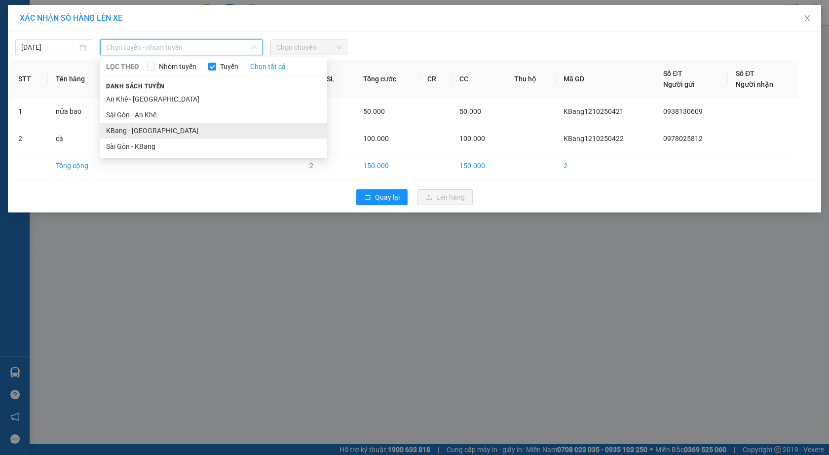
click at [152, 131] on li "KBang - [GEOGRAPHIC_DATA]" at bounding box center [213, 131] width 227 height 16
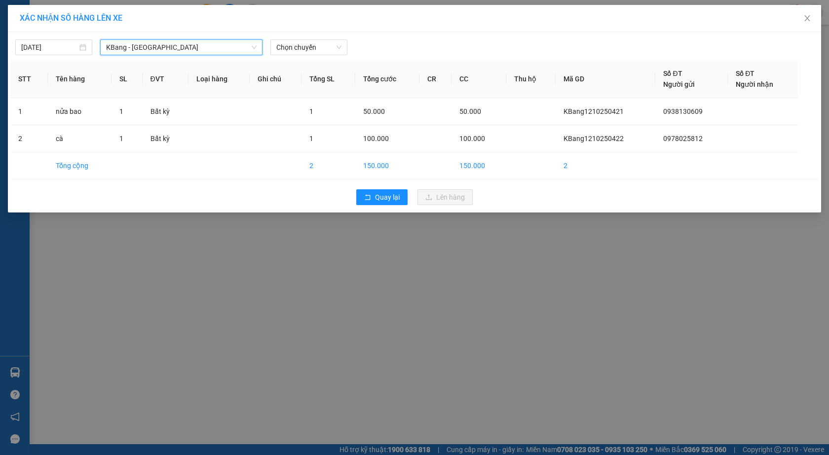
click at [143, 52] on span "KBang - [GEOGRAPHIC_DATA]" at bounding box center [181, 47] width 150 height 15
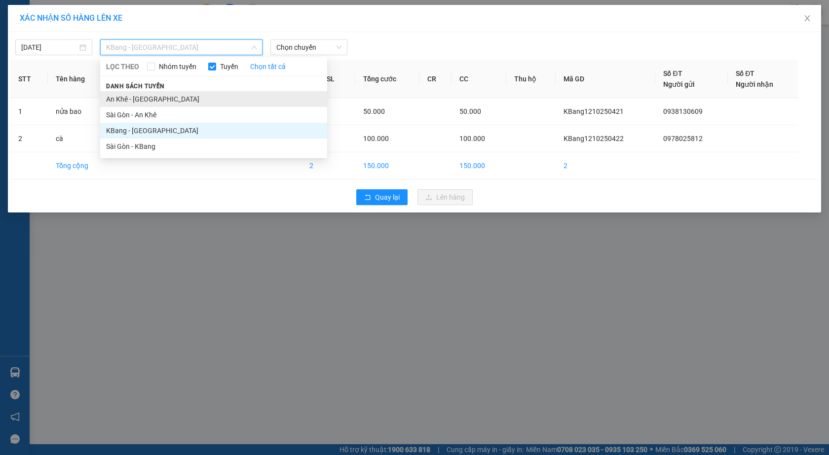
click at [143, 101] on li "An Khê - [GEOGRAPHIC_DATA]" at bounding box center [213, 99] width 227 height 16
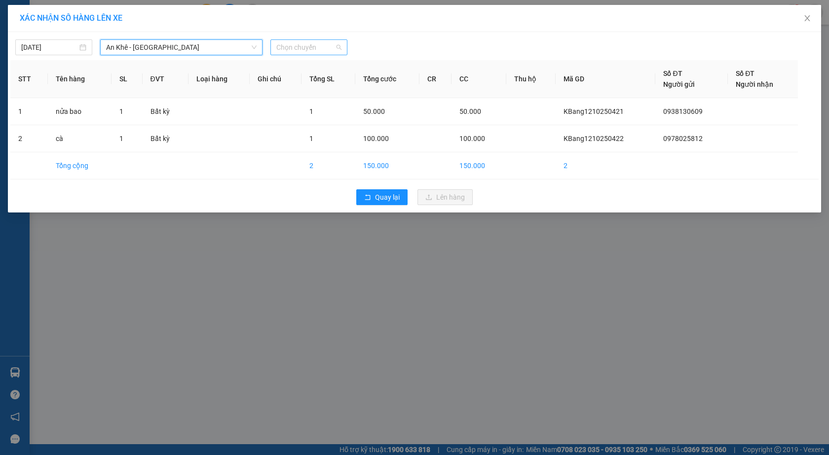
click at [292, 40] on span "Chọn chuyến" at bounding box center [308, 47] width 65 height 15
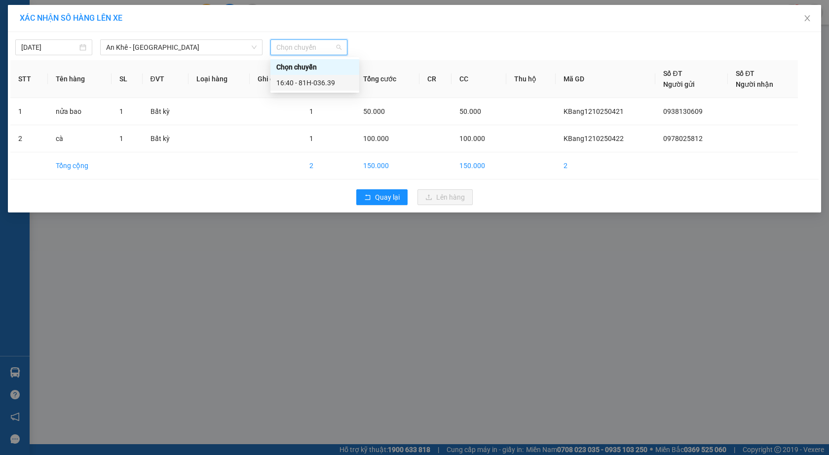
click at [316, 83] on div "16:40 - 81H-036.39" at bounding box center [314, 82] width 77 height 11
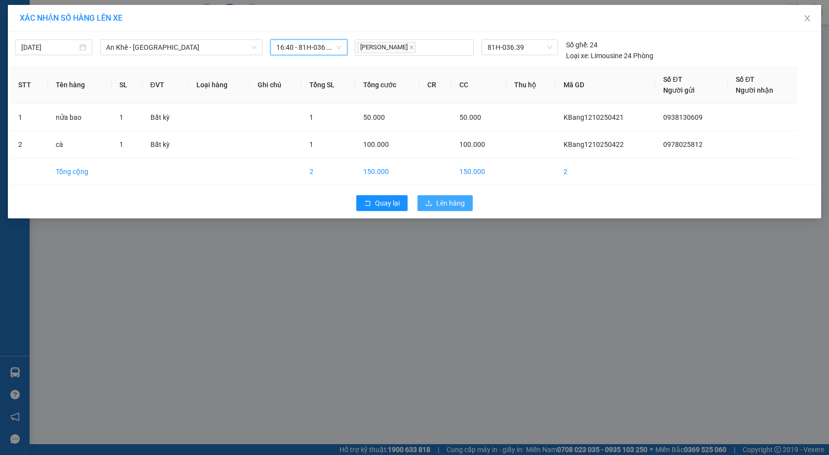
click at [452, 206] on span "Lên hàng" at bounding box center [450, 203] width 29 height 11
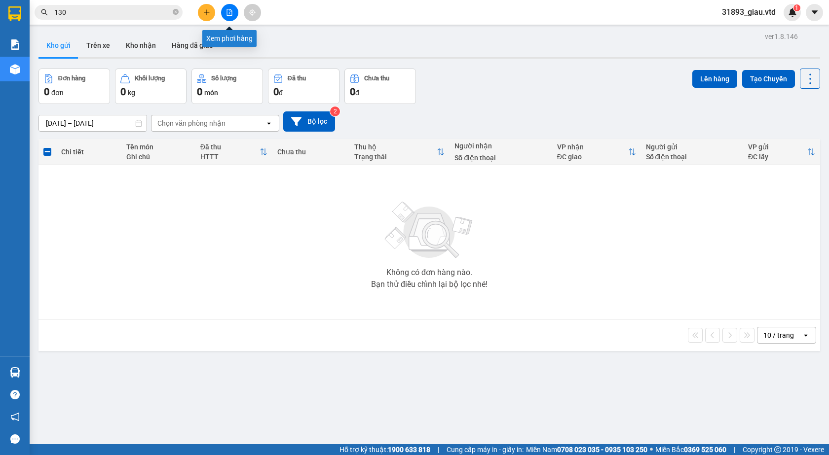
click at [230, 15] on icon "file-add" at bounding box center [229, 12] width 5 height 7
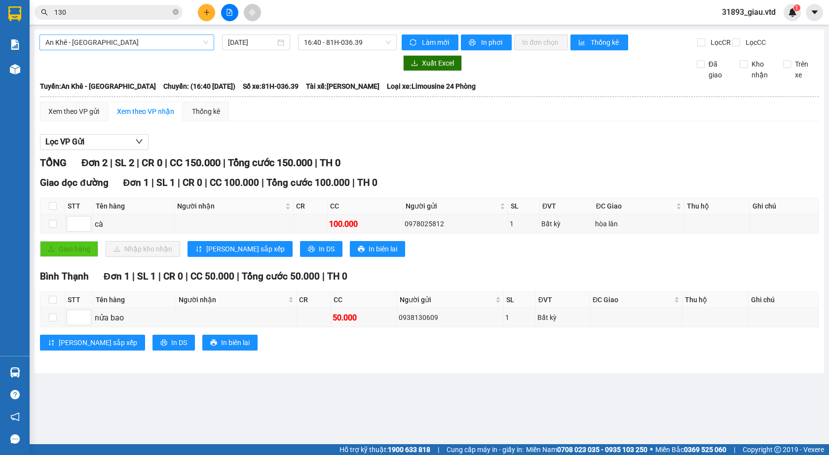
click at [104, 46] on span "An Khê - [GEOGRAPHIC_DATA]" at bounding box center [126, 42] width 163 height 15
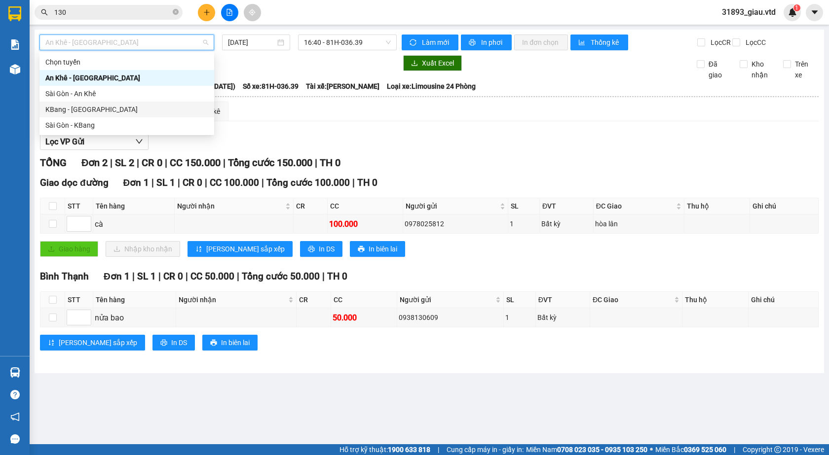
click at [92, 110] on div "KBang - [GEOGRAPHIC_DATA]" at bounding box center [126, 109] width 163 height 11
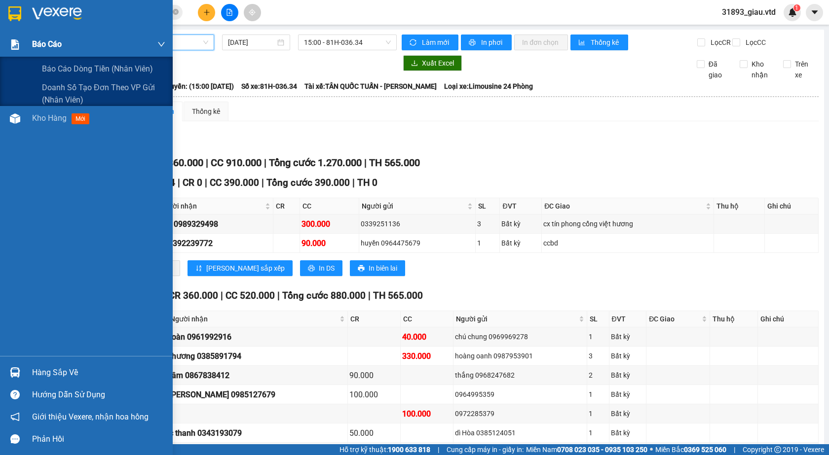
click at [55, 45] on span "Báo cáo" at bounding box center [47, 44] width 30 height 12
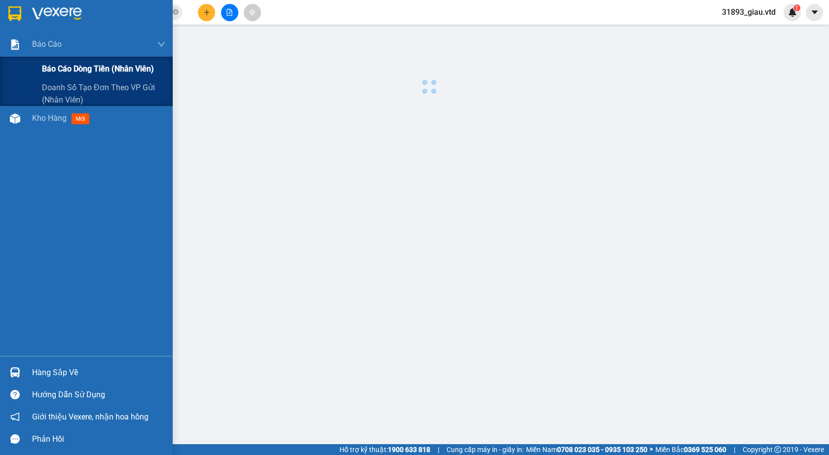
click at [62, 68] on span "Báo cáo dòng tiền (nhân viên)" at bounding box center [98, 69] width 112 height 12
